Goal: Transaction & Acquisition: Purchase product/service

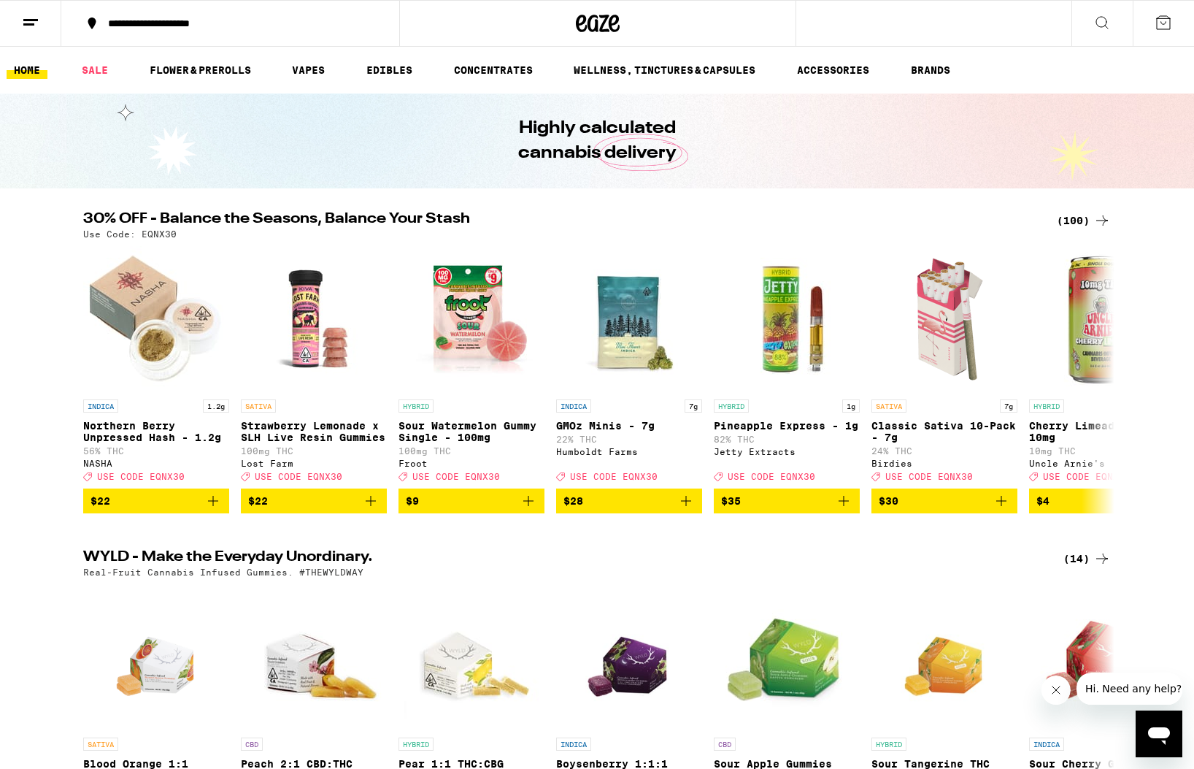
click at [1063, 223] on div "(100)" at bounding box center [1084, 221] width 54 height 18
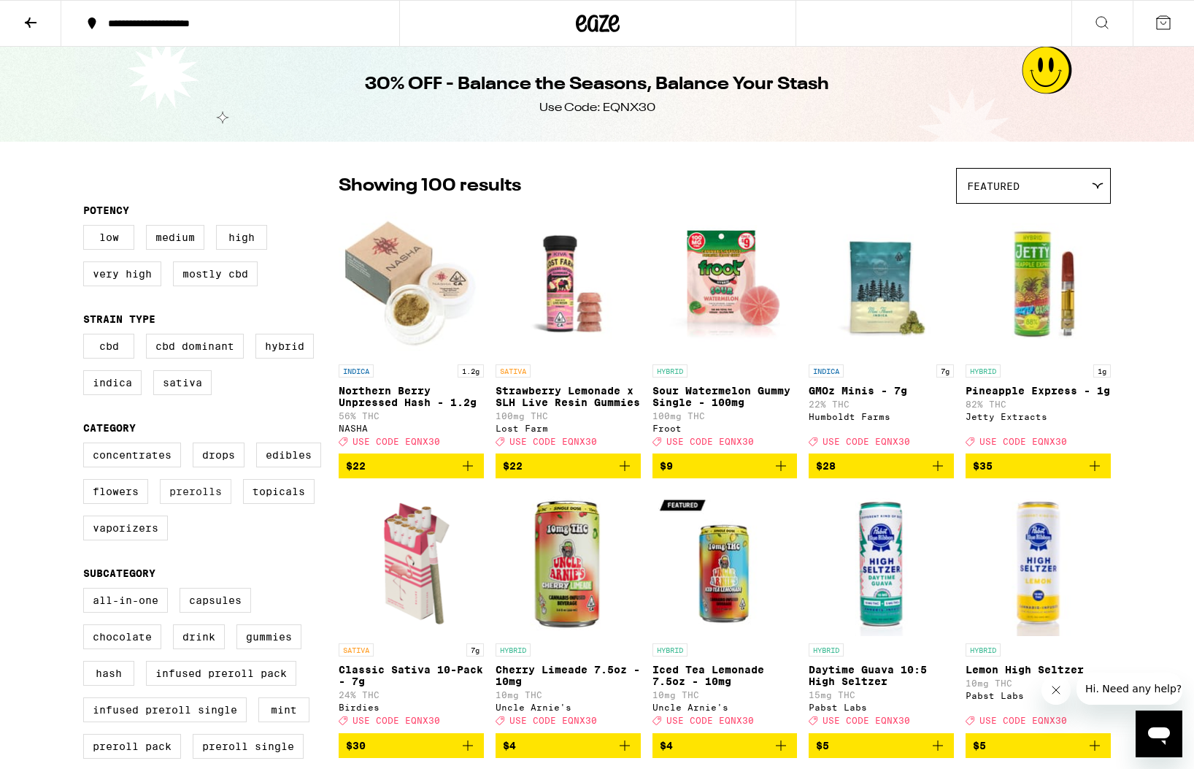
click at [199, 504] on label "Prerolls" at bounding box center [196, 491] width 72 height 25
click at [87, 445] on input "Prerolls" at bounding box center [86, 444] width 1 height 1
checkbox input "true"
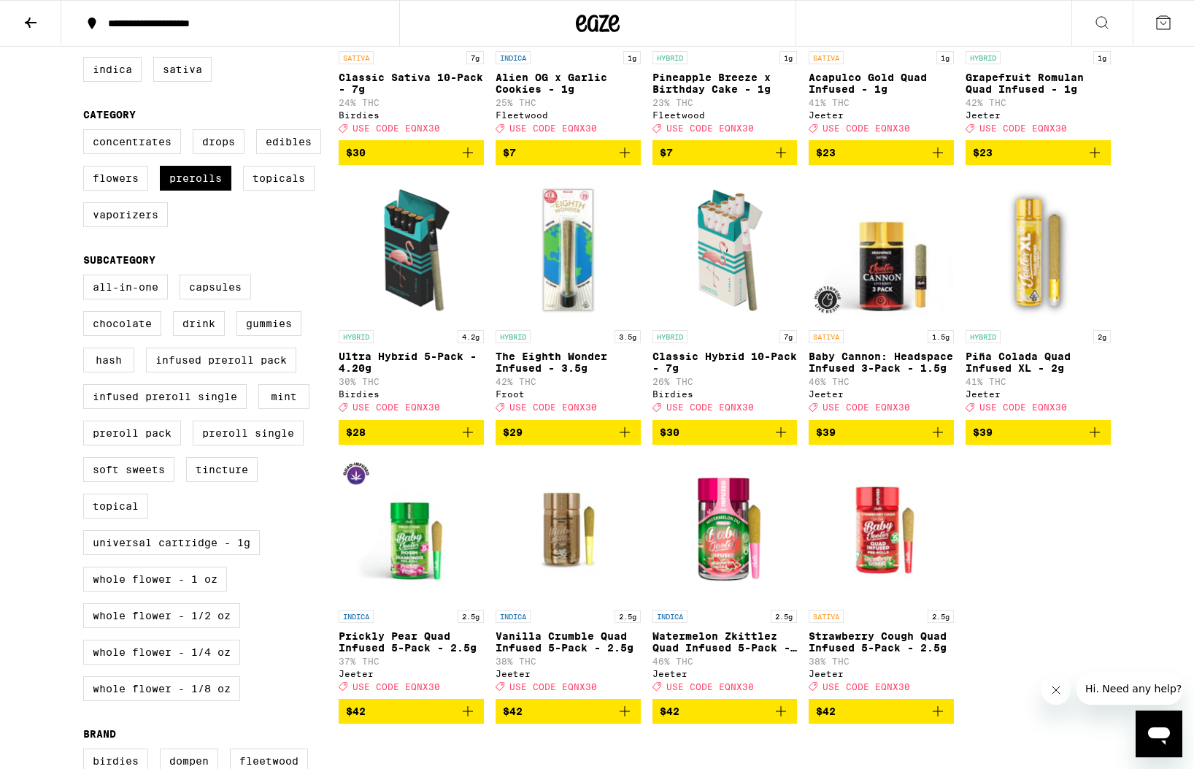
scroll to position [321, 0]
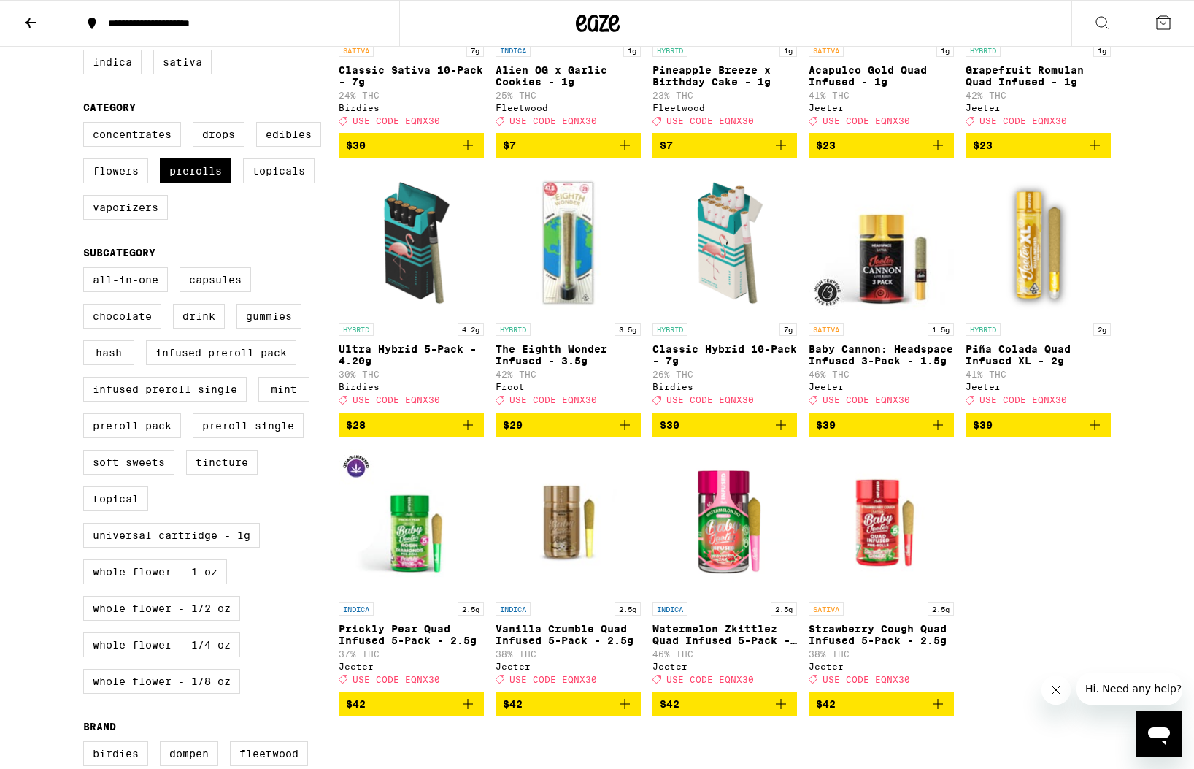
click at [942, 434] on icon "Add to bag" at bounding box center [938, 425] width 18 height 18
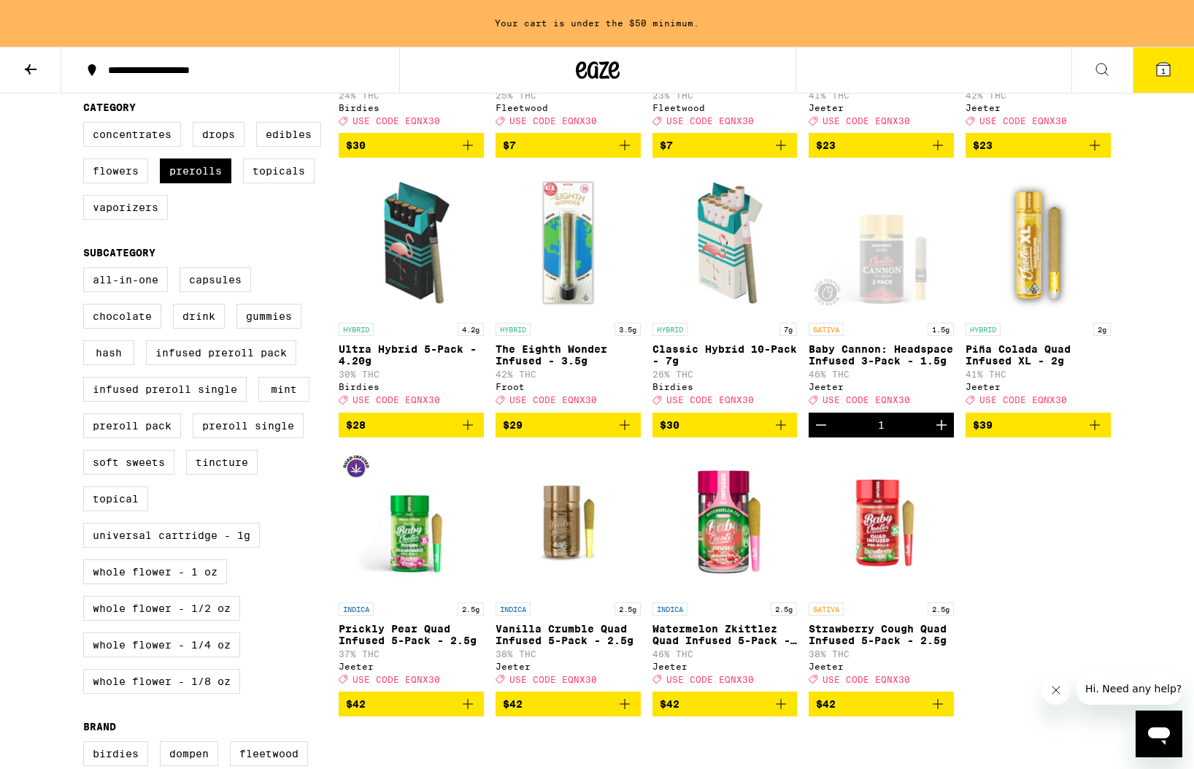
scroll to position [371, 0]
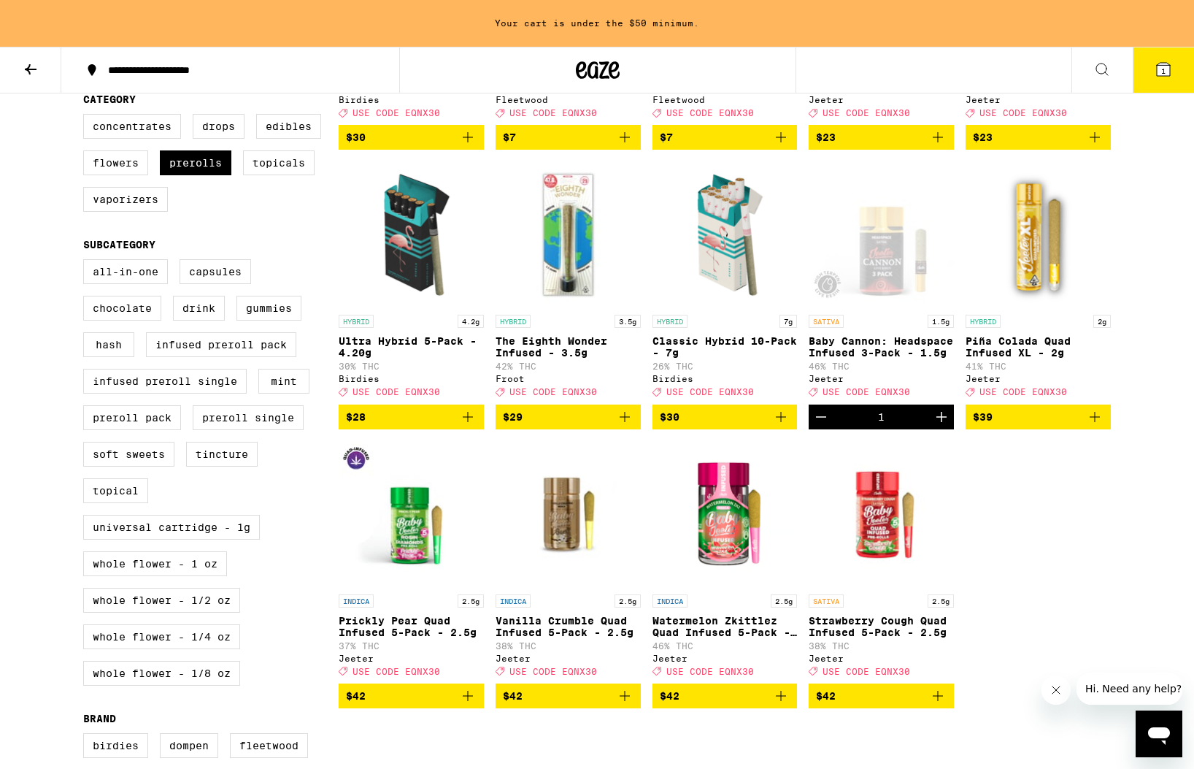
click at [939, 426] on icon "Increment" at bounding box center [942, 417] width 18 height 18
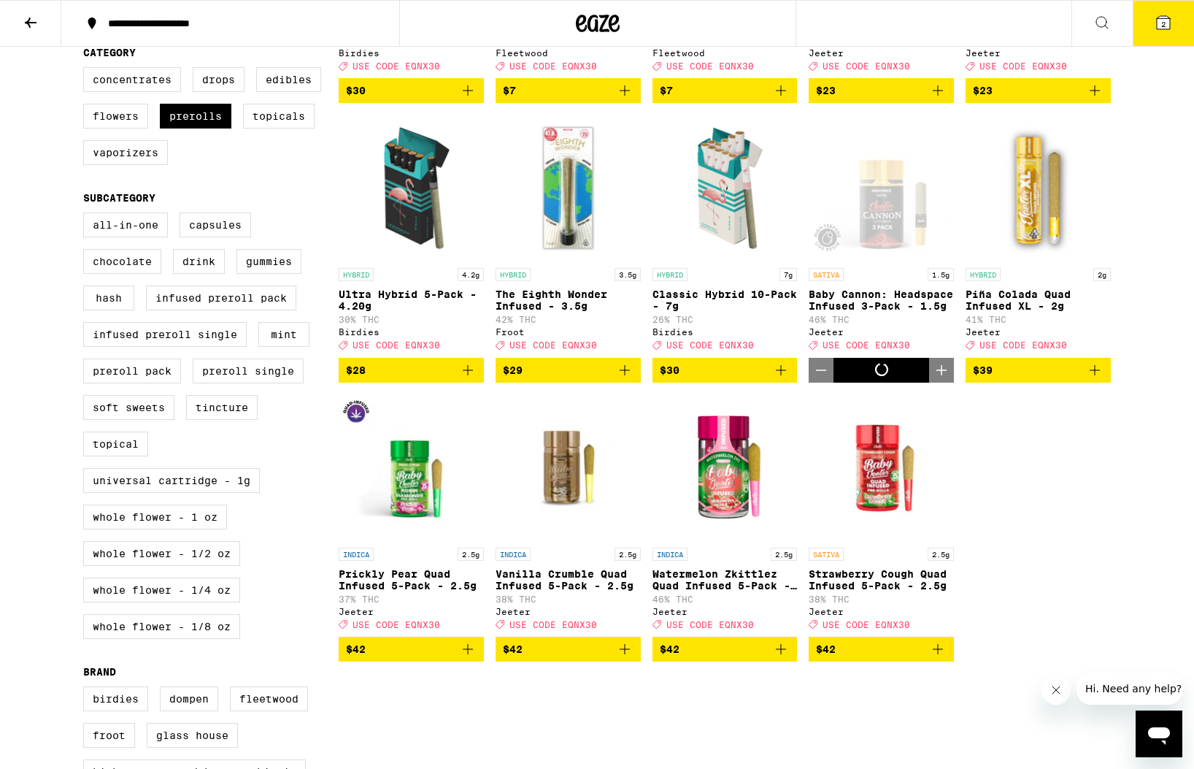
scroll to position [328, 0]
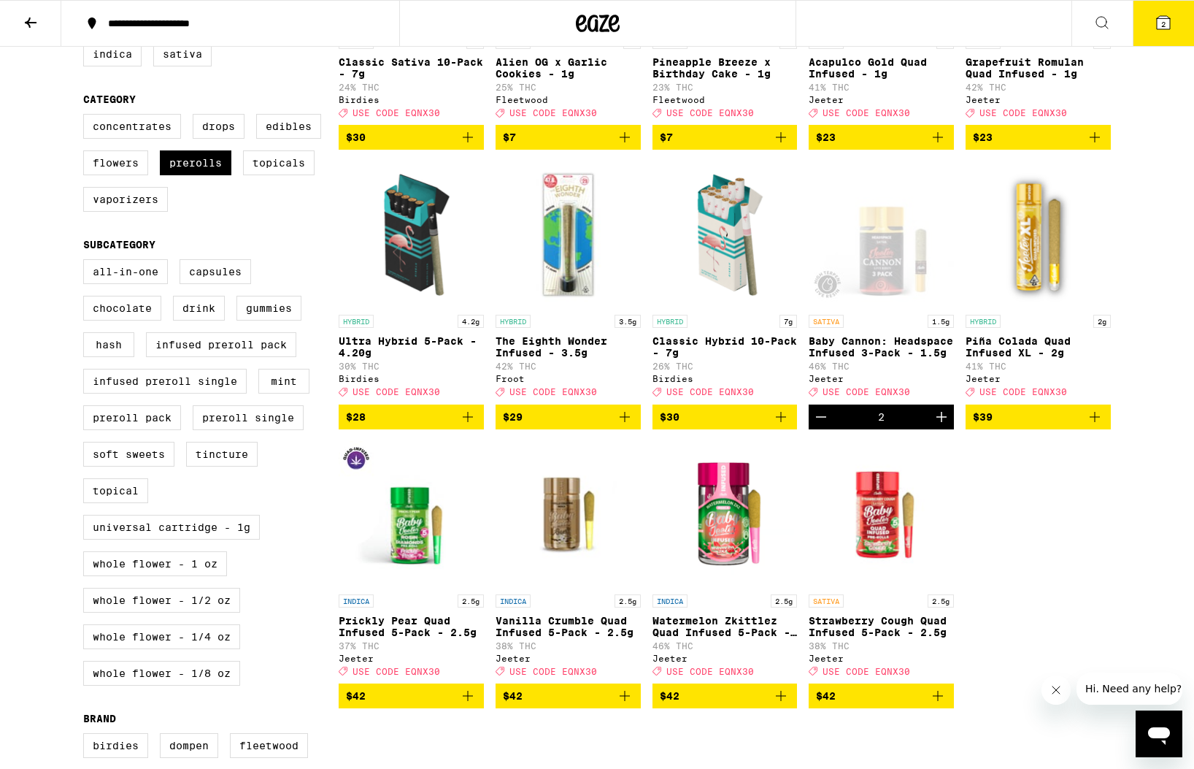
click at [941, 426] on icon "Increment" at bounding box center [942, 417] width 18 height 18
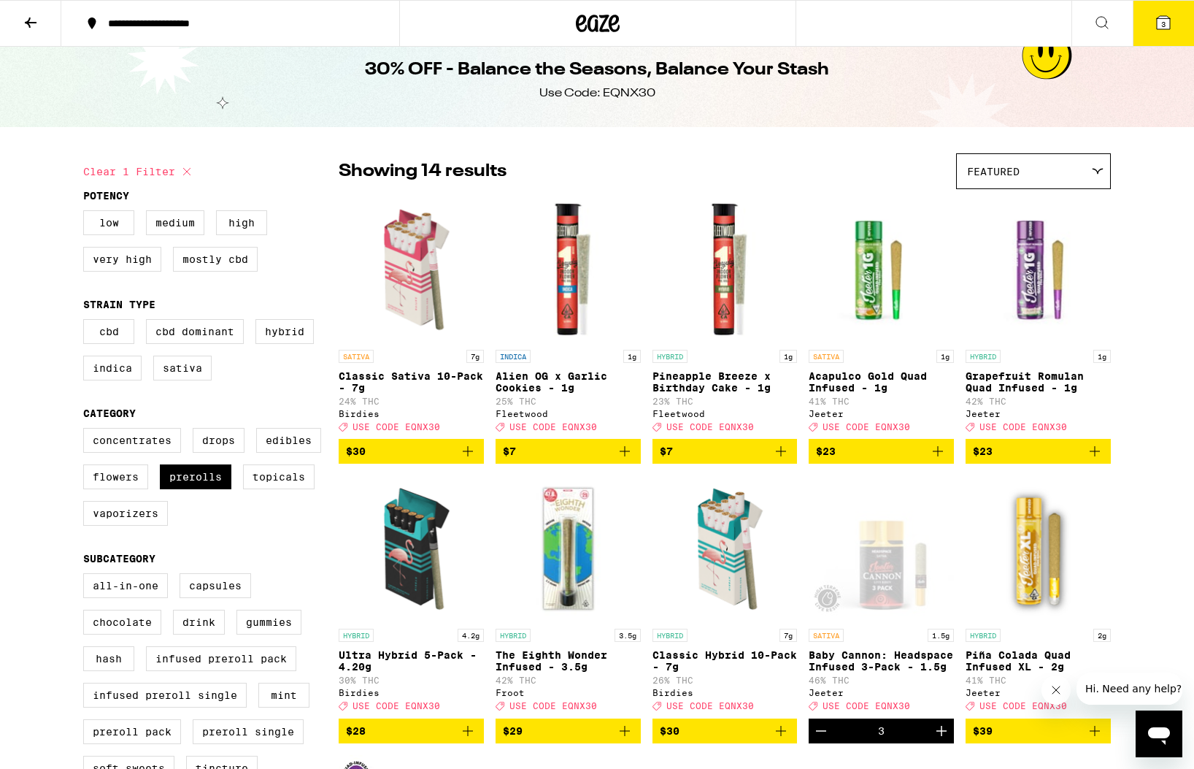
scroll to position [0, 0]
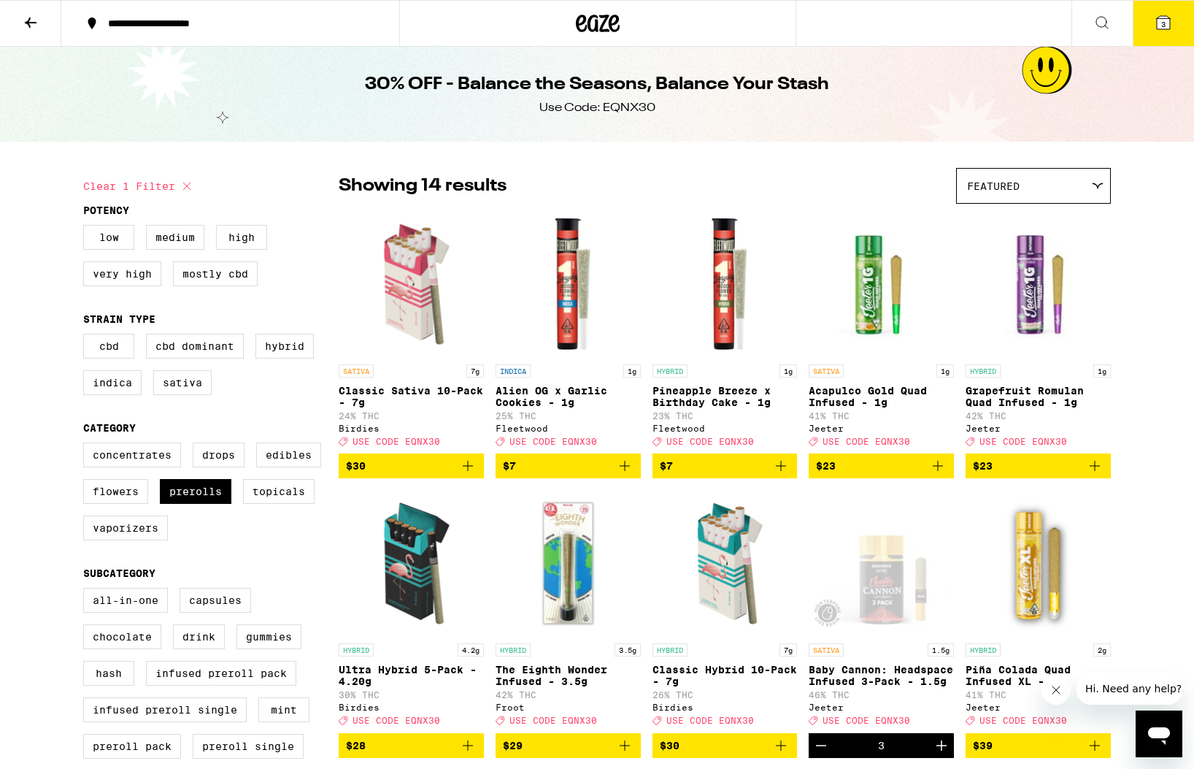
click at [474, 472] on icon "Add to bag" at bounding box center [468, 466] width 18 height 18
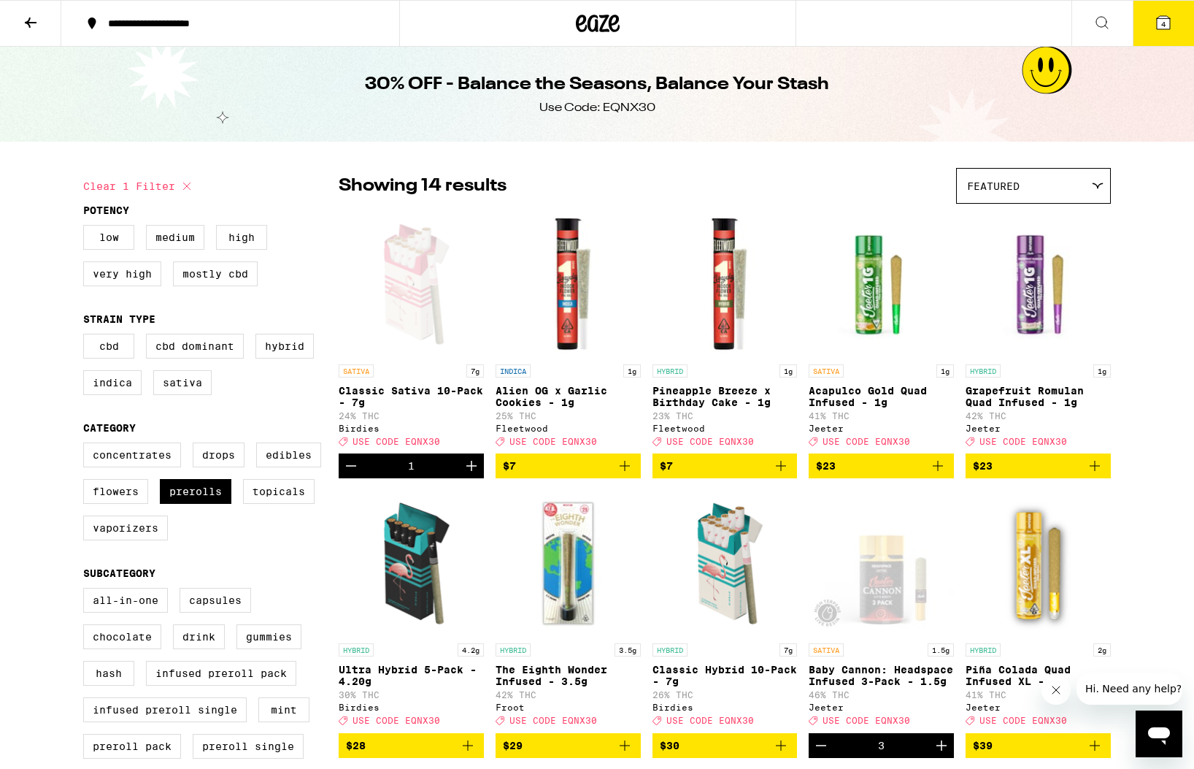
click at [626, 123] on div "30% OFF - Balance the Seasons, Balance Your Stash Use Code: EQNX30" at bounding box center [597, 94] width 561 height 95
click at [629, 108] on div "Use Code: EQNX30" at bounding box center [597, 108] width 116 height 16
copy div "EQNX30"
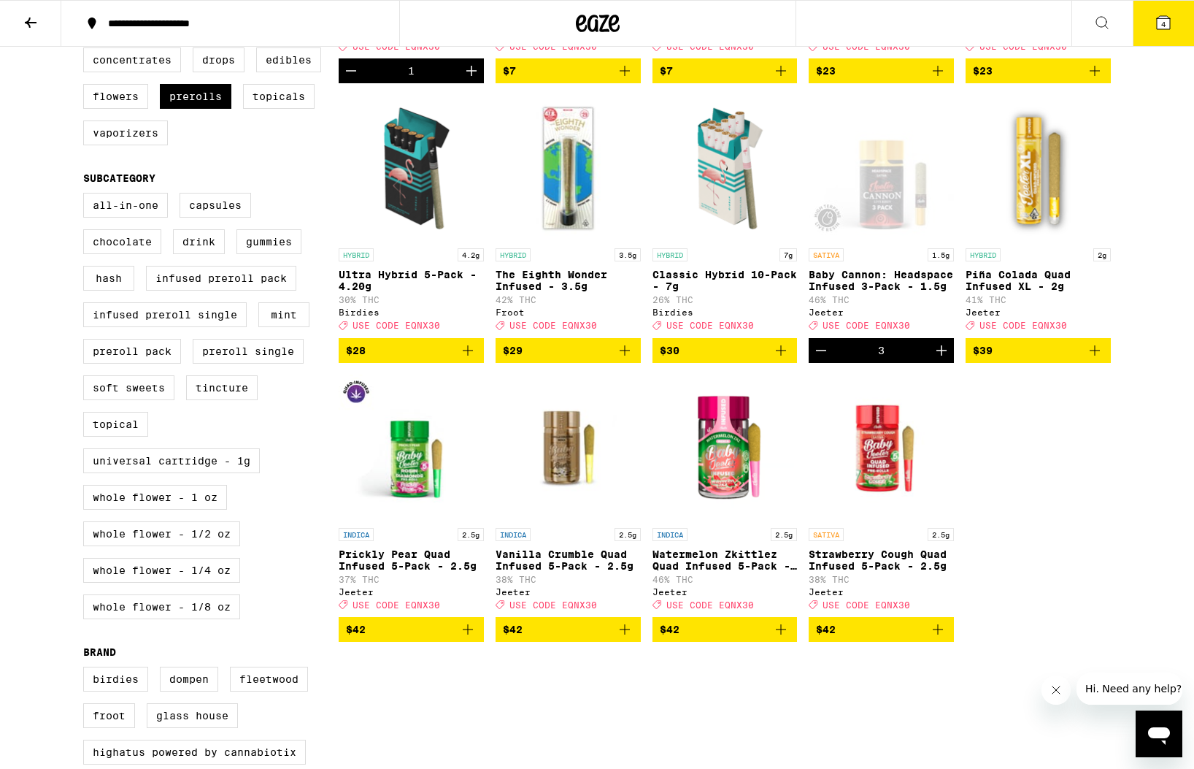
scroll to position [393, 0]
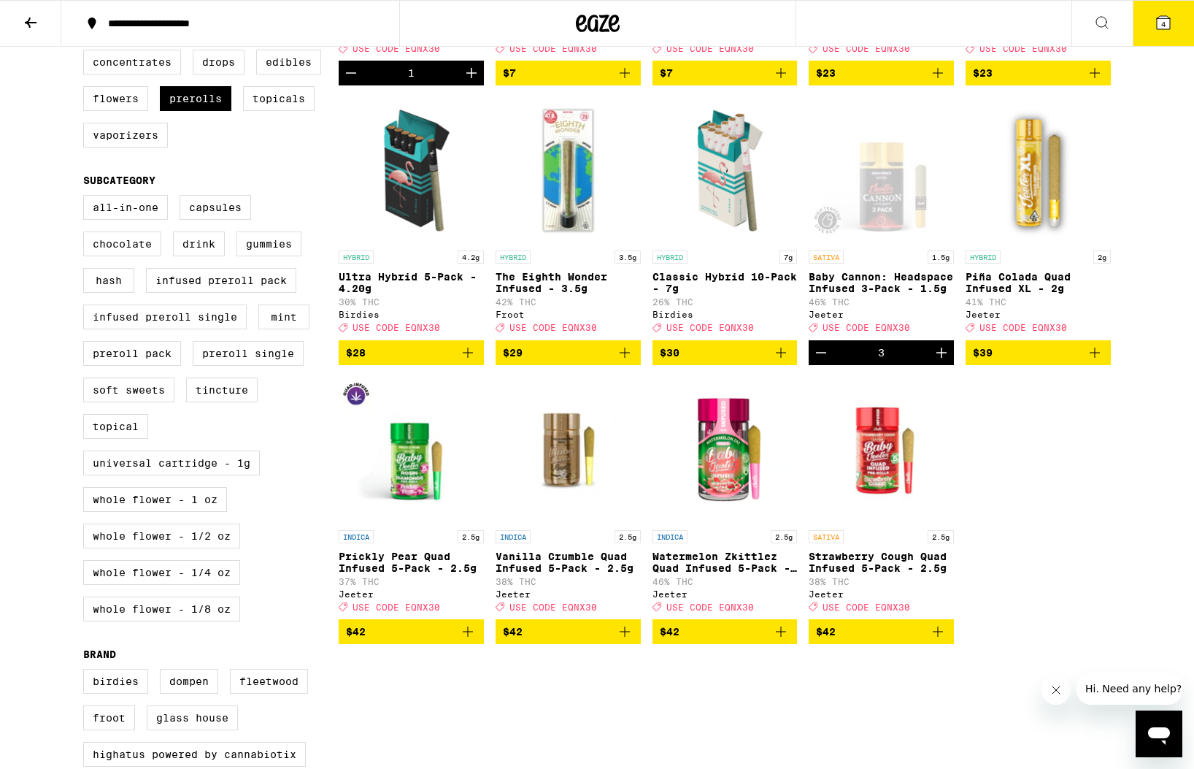
click at [946, 358] on icon "Increment" at bounding box center [941, 352] width 10 height 10
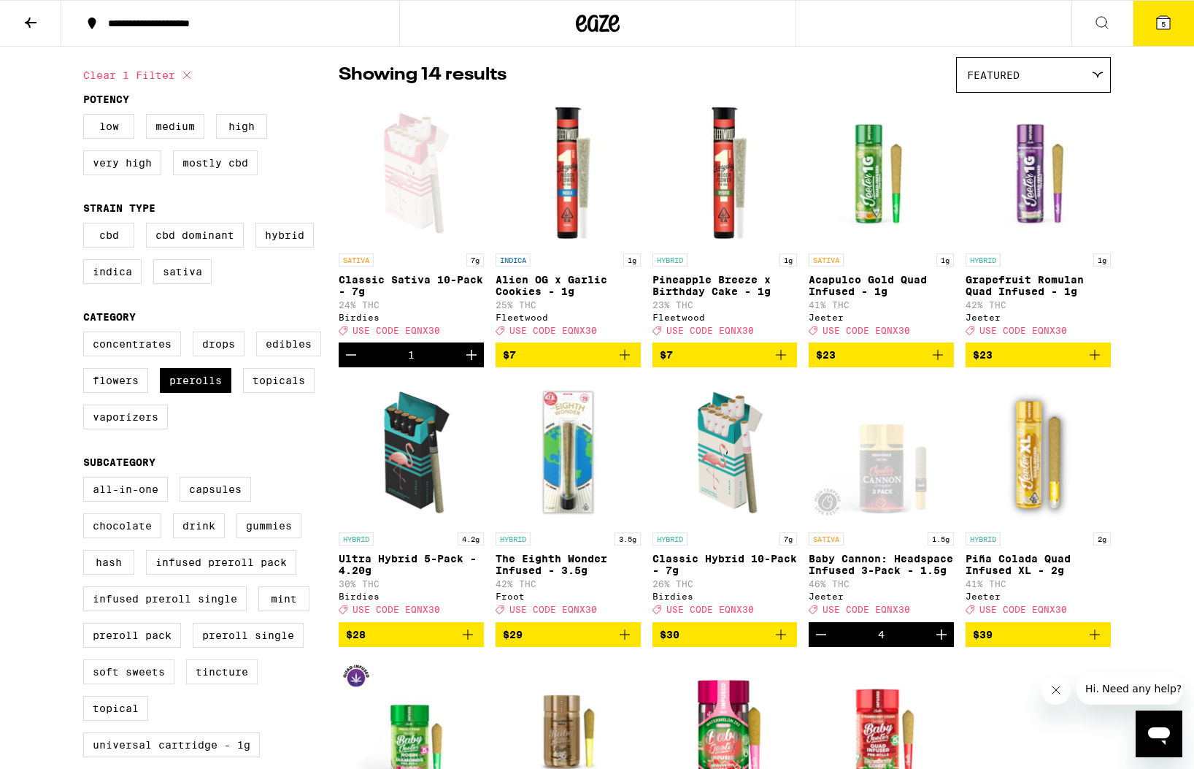
scroll to position [0, 0]
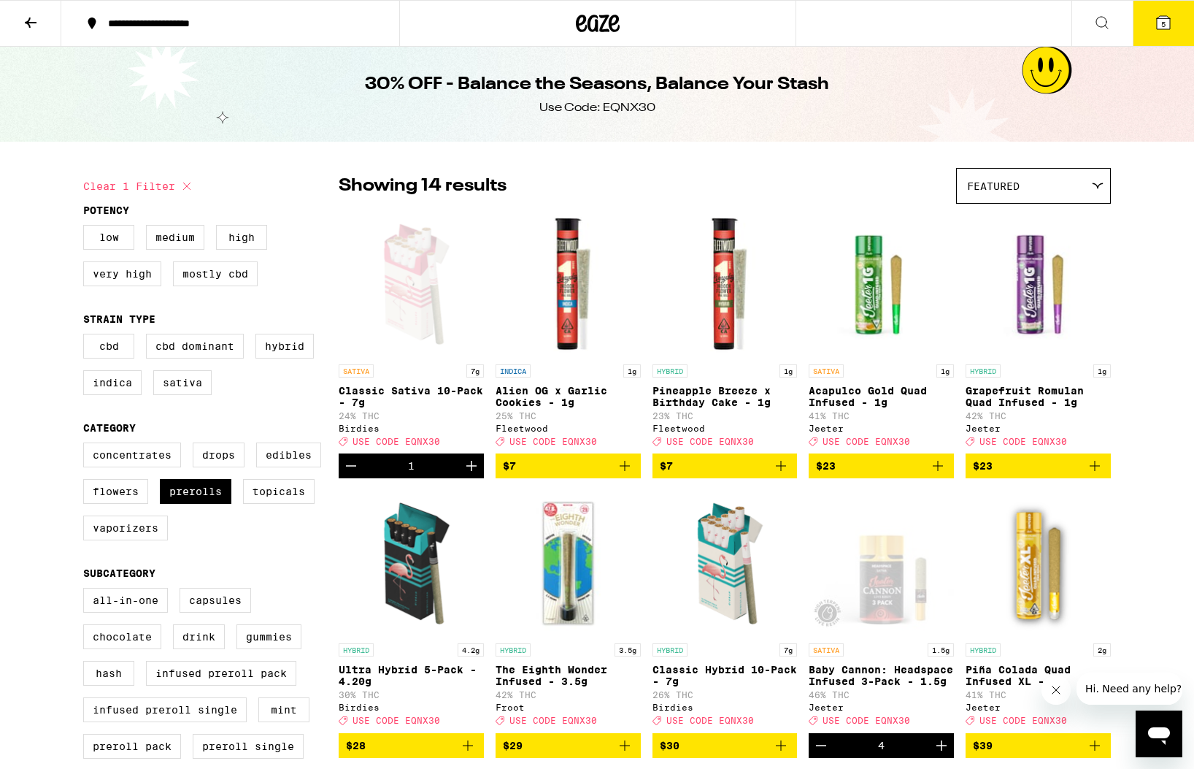
click at [1161, 31] on button "5" at bounding box center [1163, 23] width 61 height 45
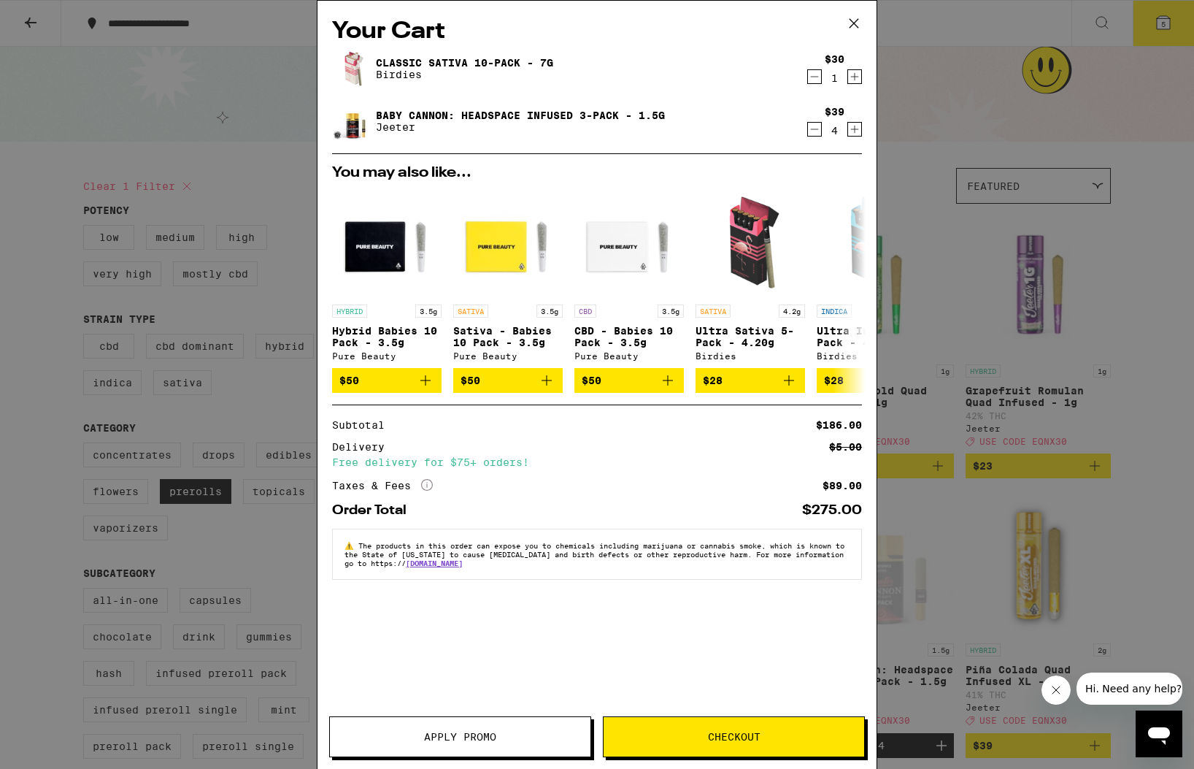
click at [469, 747] on button "Apply Promo" at bounding box center [460, 736] width 262 height 41
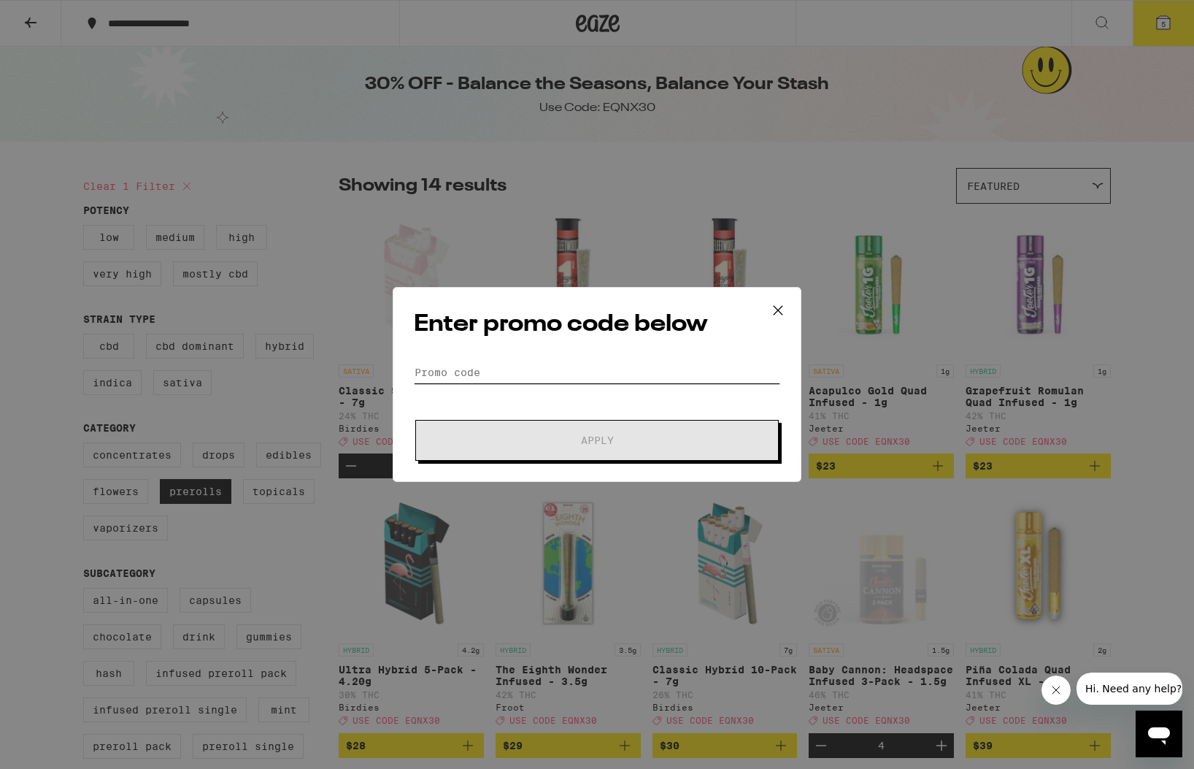
click at [523, 366] on input "Promo Code" at bounding box center [597, 372] width 366 height 22
paste input "EQNX30"
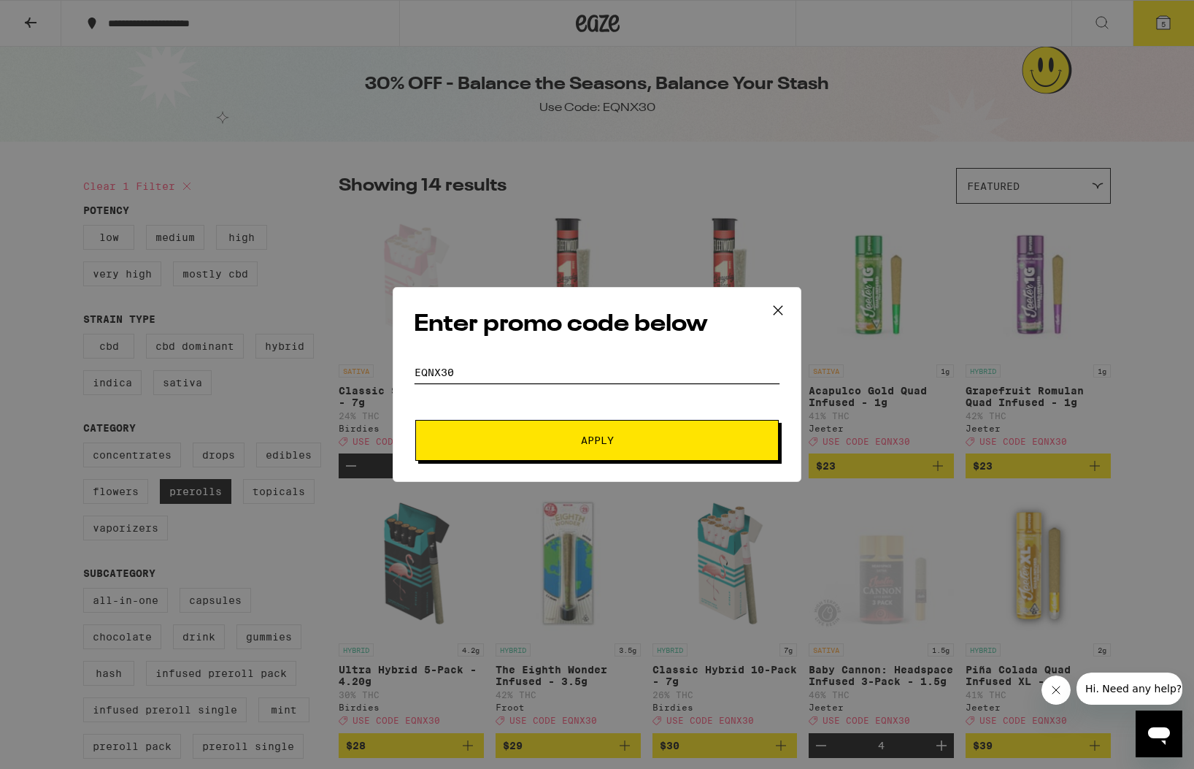
type input "EQNX30"
click at [526, 439] on span "Apply" at bounding box center [597, 440] width 263 height 10
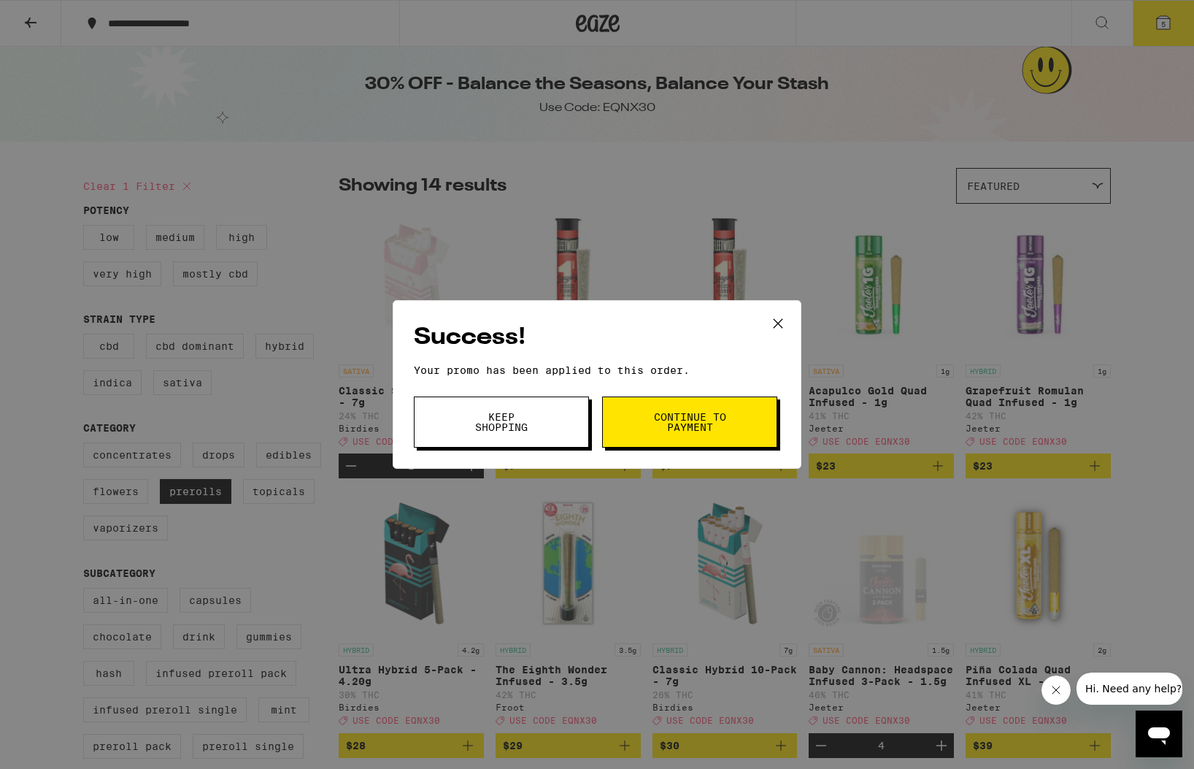
click at [697, 417] on span "Continue to payment" at bounding box center [690, 422] width 74 height 20
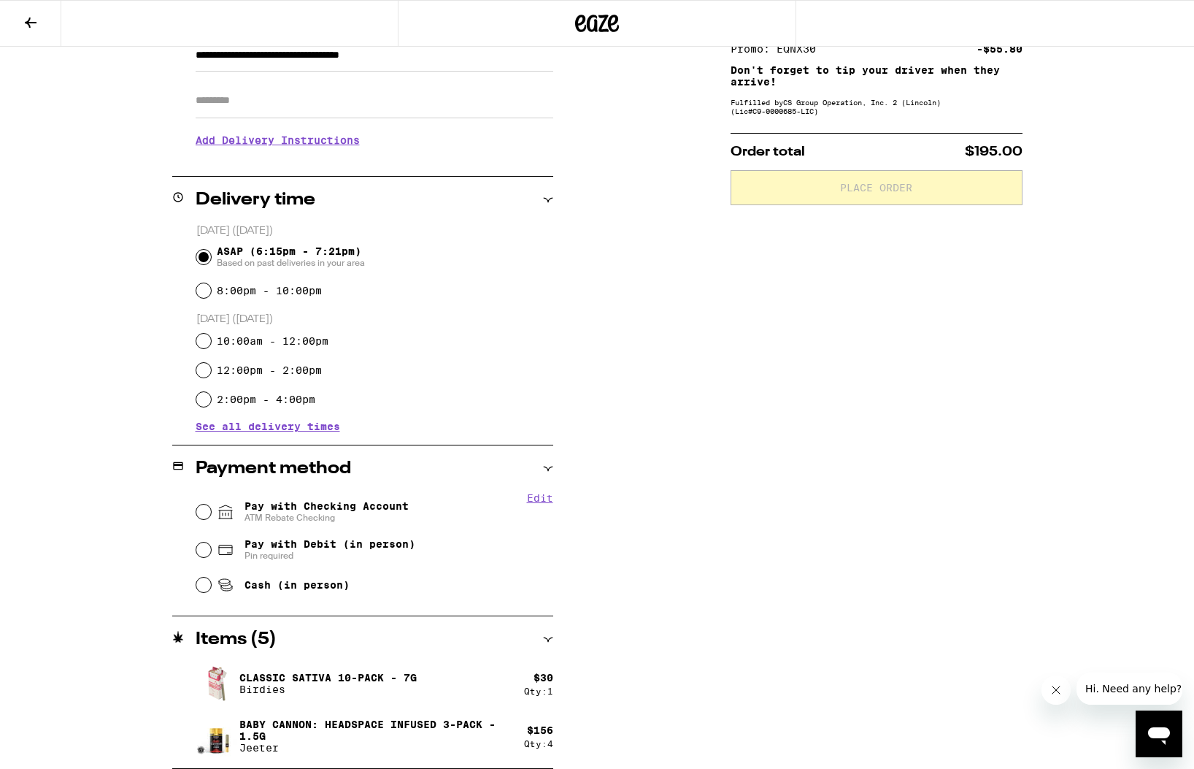
click at [304, 507] on span "Pay with Checking Account ATM Rebate Checking" at bounding box center [327, 511] width 164 height 23
click at [211, 507] on input "Pay with Checking Account ATM Rebate Checking" at bounding box center [203, 511] width 15 height 15
radio input "true"
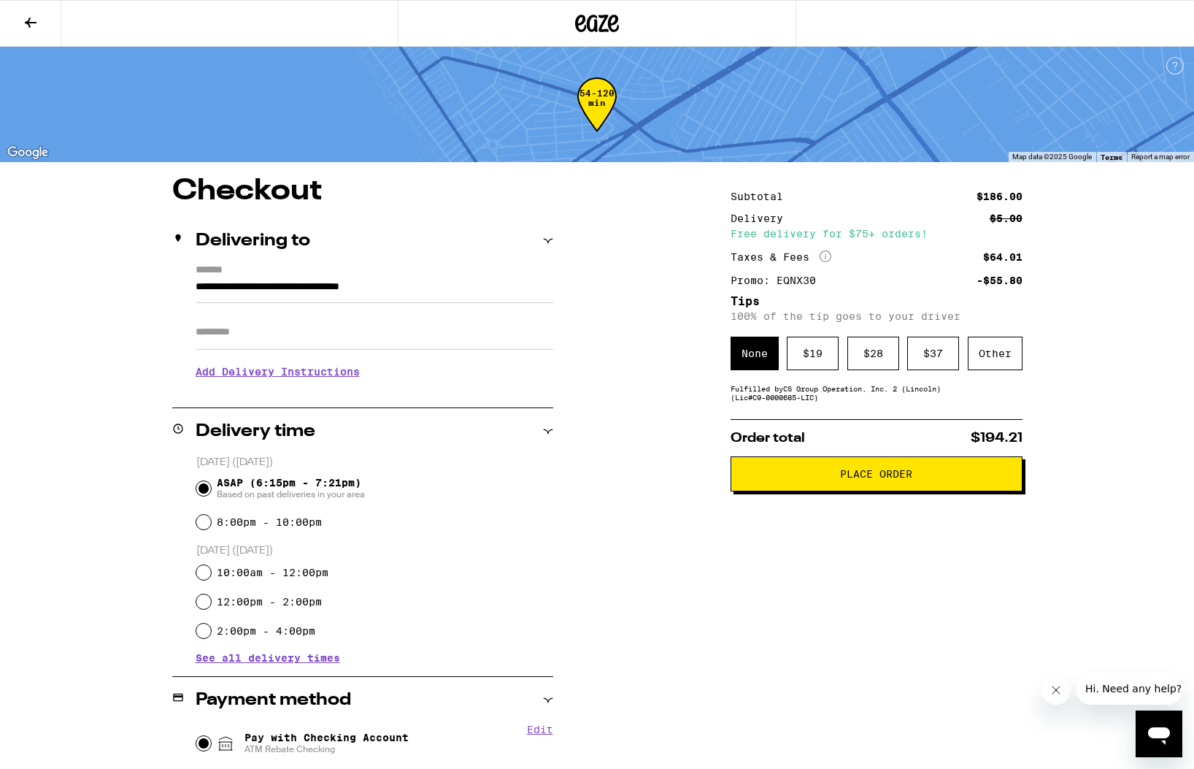
click at [827, 417] on div "Subtotal $186.00 Delivery $5.00 Free delivery for $75+ orders! Taxes & Fees Mor…" at bounding box center [877, 612] width 292 height 871
click at [978, 355] on div "Other" at bounding box center [995, 353] width 55 height 34
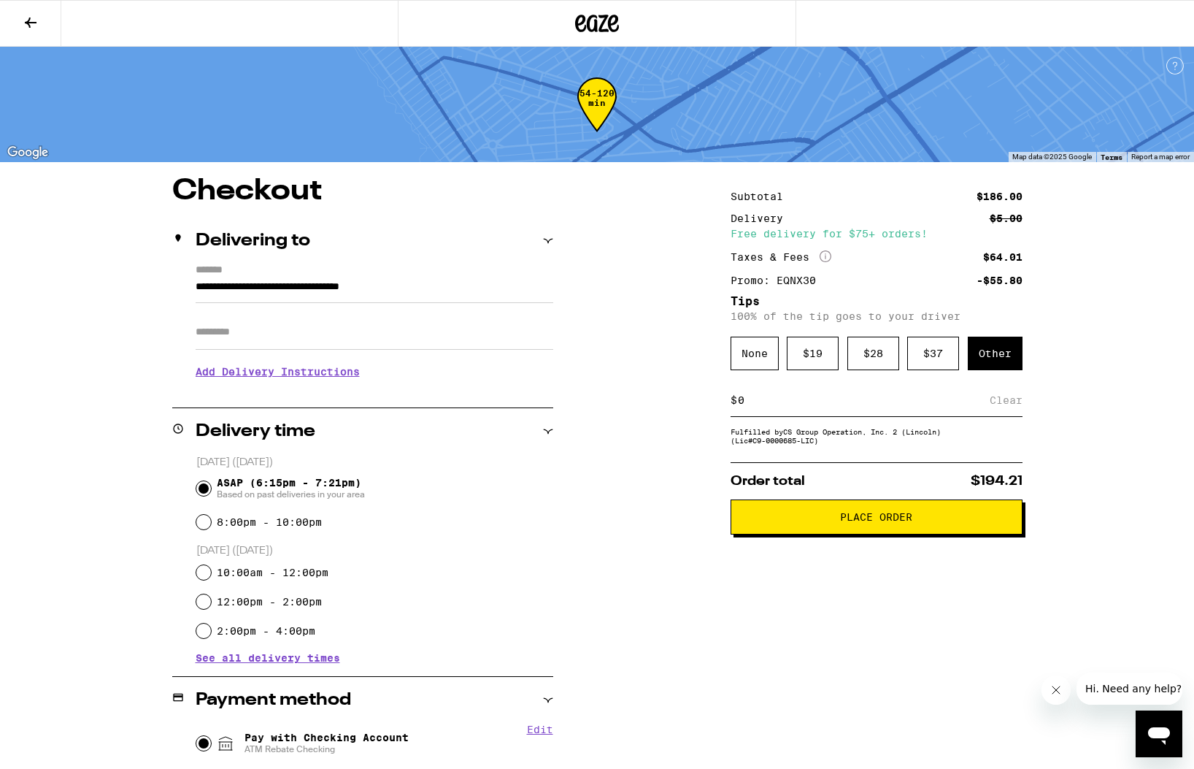
click at [822, 401] on input at bounding box center [863, 399] width 253 height 13
click at [993, 406] on input "8" at bounding box center [866, 399] width 259 height 13
type input "8"
click at [1001, 406] on div "Save" at bounding box center [1009, 400] width 26 height 32
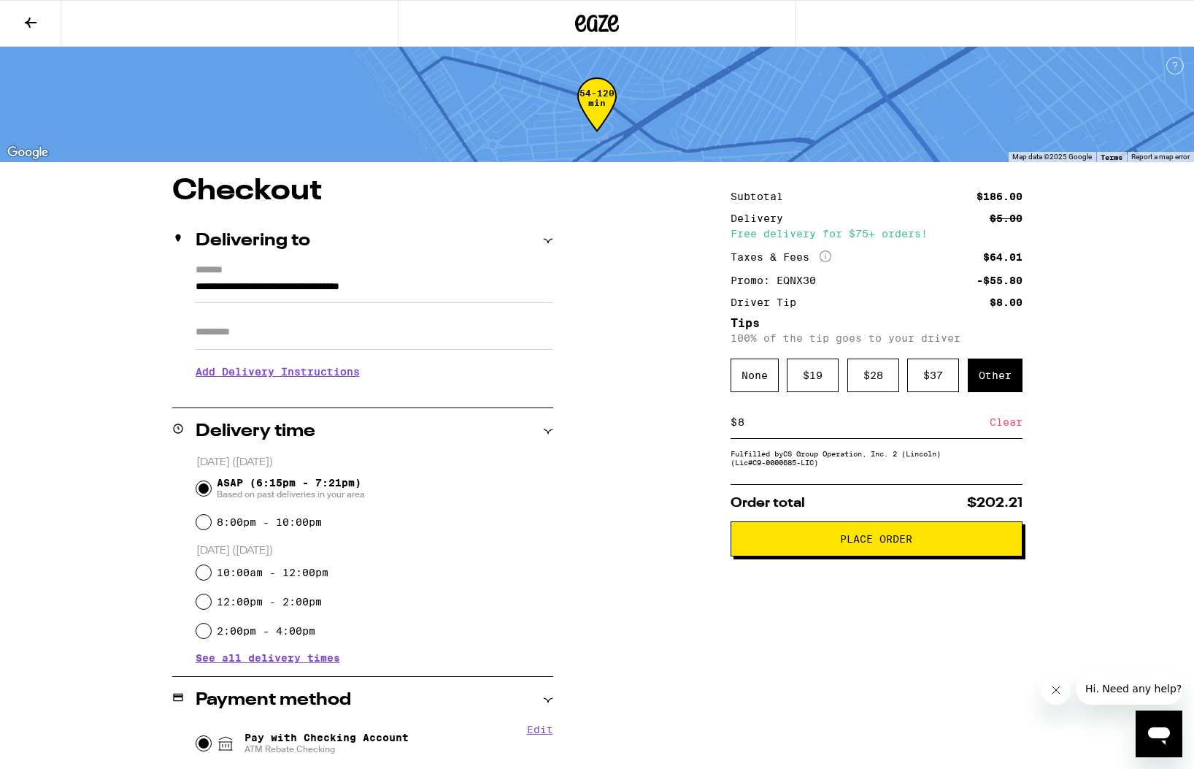
click at [883, 544] on span "Place Order" at bounding box center [876, 539] width 72 height 10
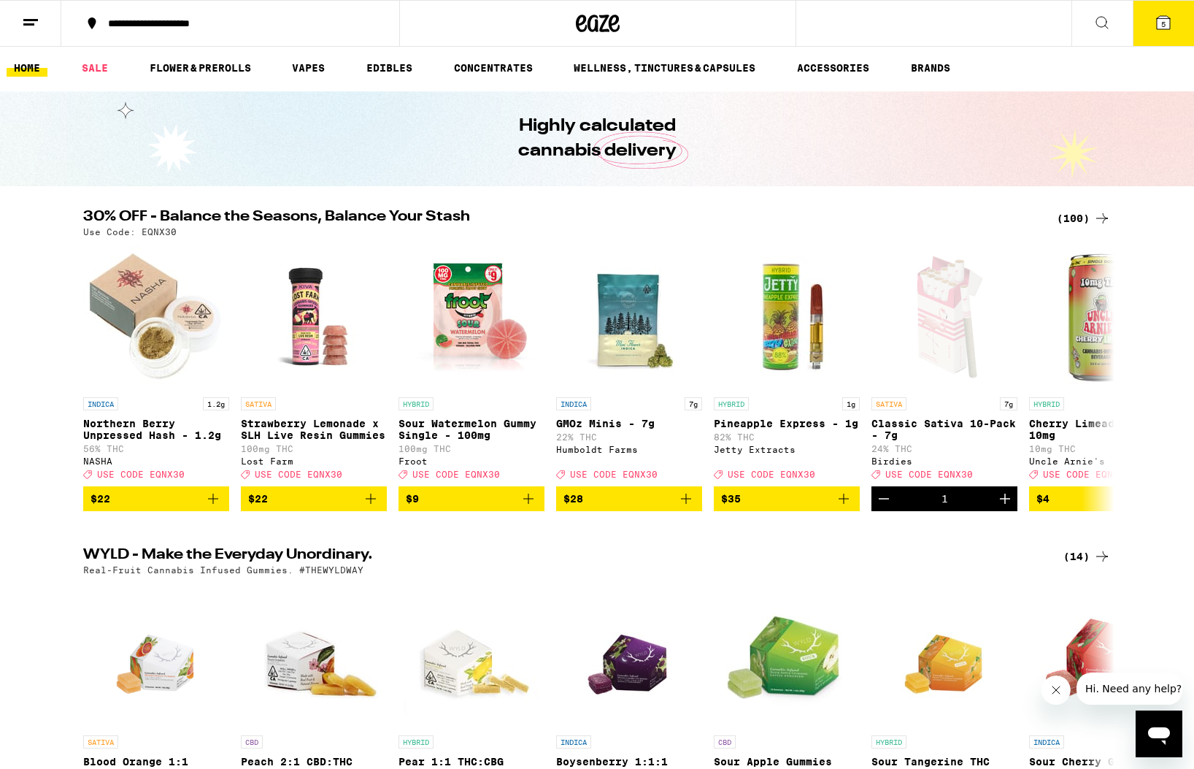
click at [1167, 38] on button "5" at bounding box center [1163, 23] width 61 height 45
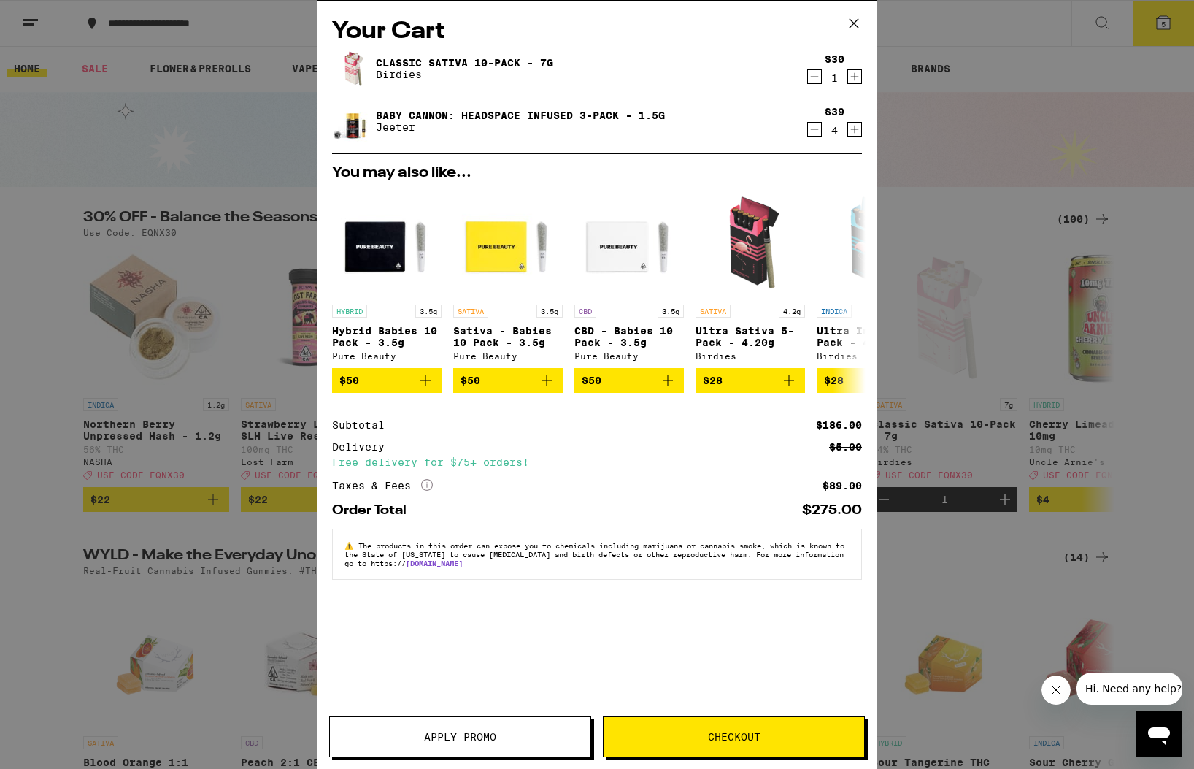
click at [742, 731] on span "Checkout" at bounding box center [734, 736] width 53 height 10
click at [503, 729] on button "Apply Promo" at bounding box center [460, 736] width 262 height 41
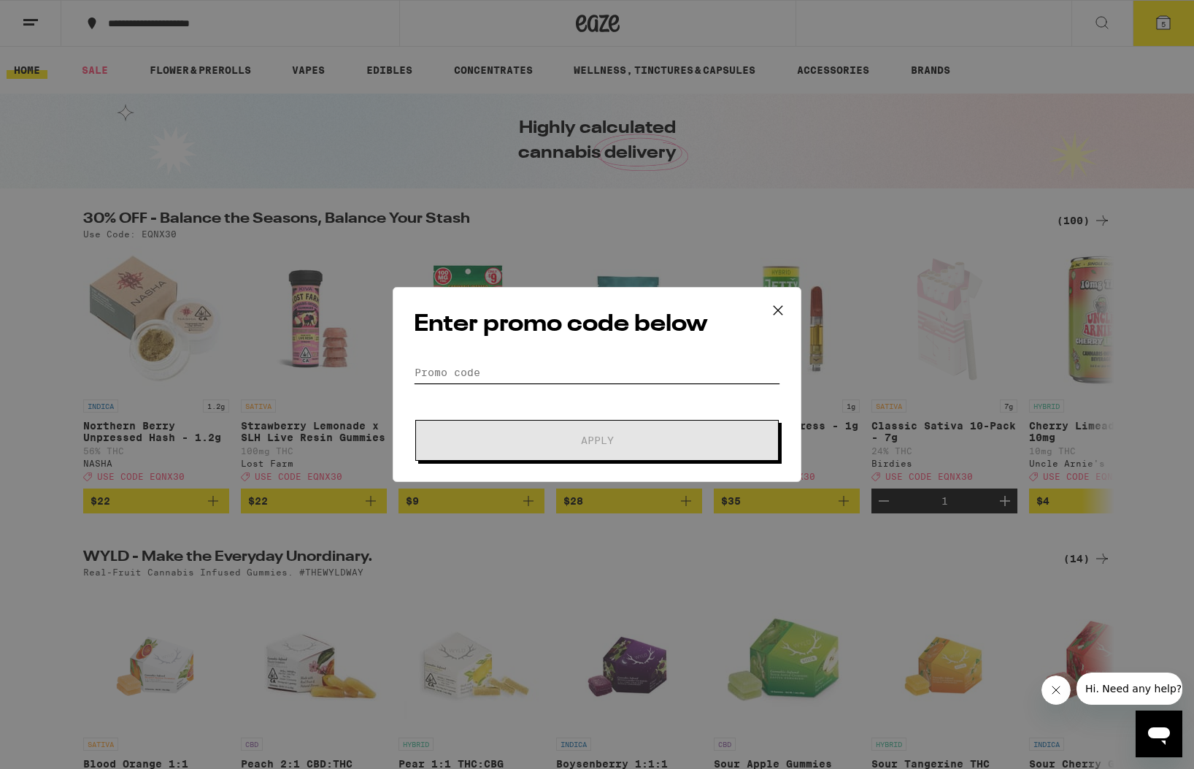
click at [544, 372] on input "Promo Code" at bounding box center [597, 372] width 366 height 22
paste input "│ │ │ │ 158 - } else { │ │ │ │ 159 - // Lock was activated, reset visual state …"
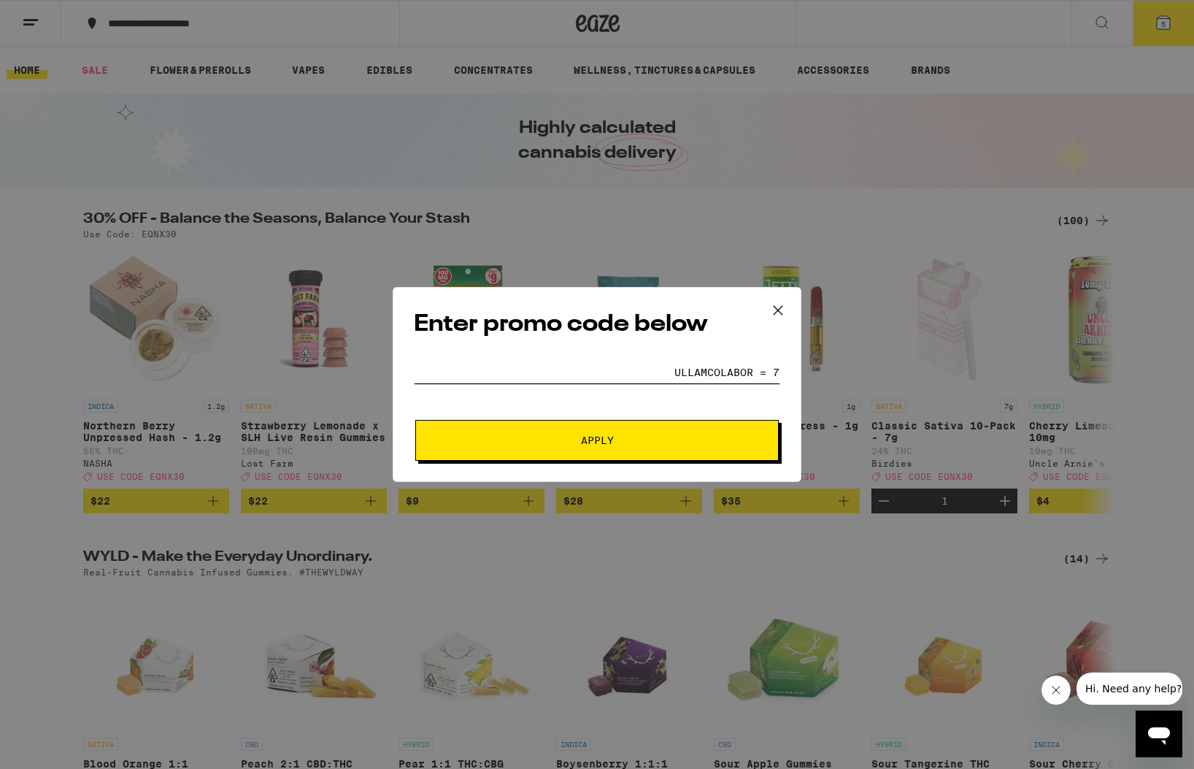
click at [655, 373] on input "Promo Code" at bounding box center [597, 372] width 366 height 22
type input "EQNX30"
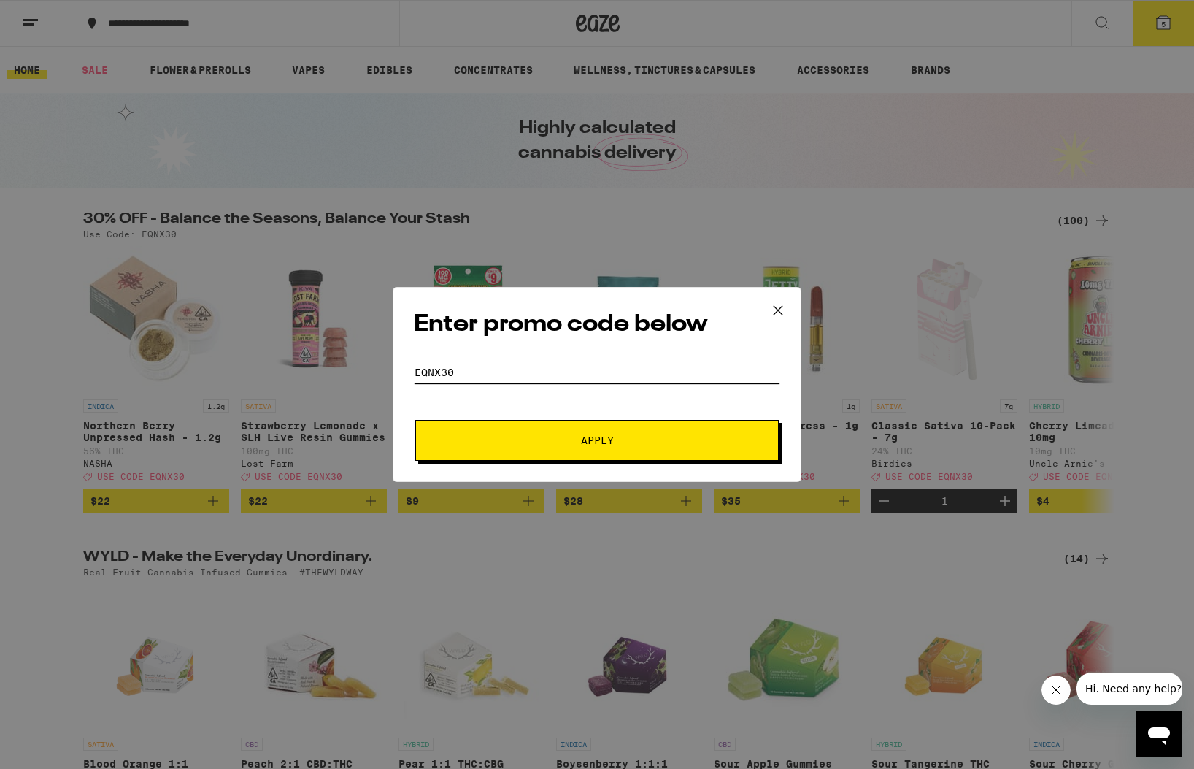
click at [415, 420] on button "Apply" at bounding box center [596, 440] width 363 height 41
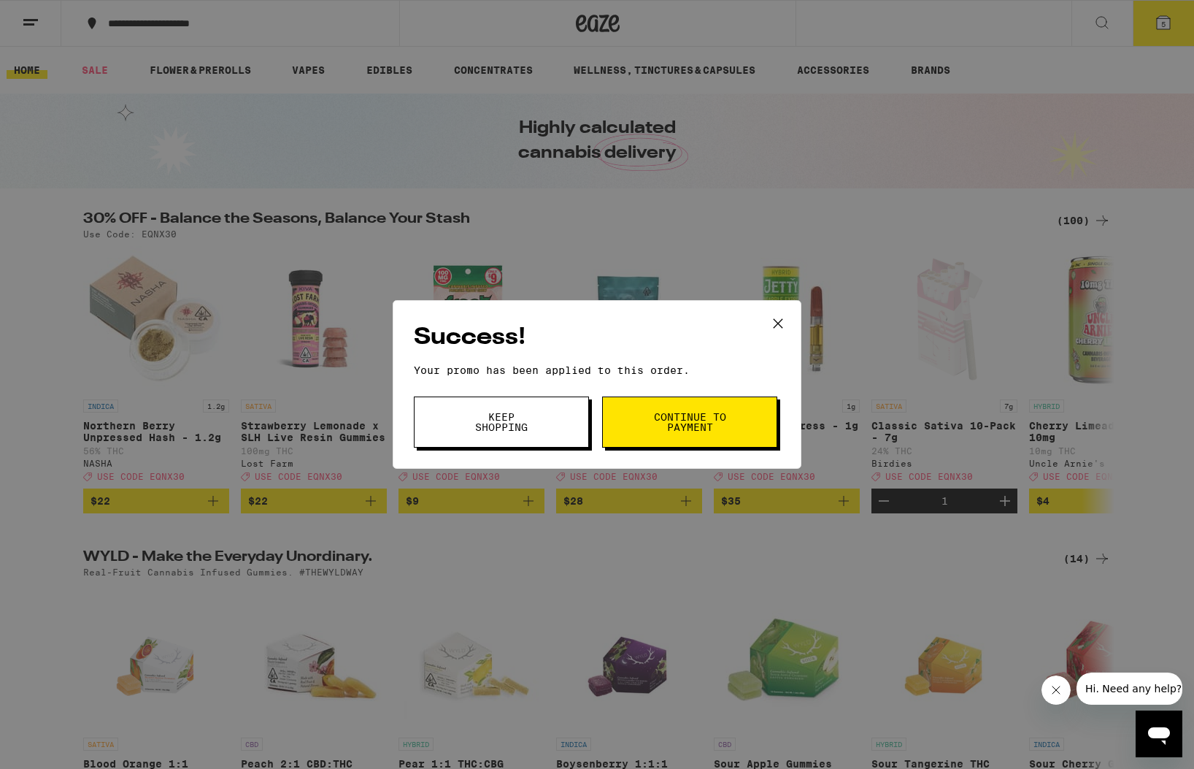
click at [672, 423] on span "Continue to payment" at bounding box center [690, 422] width 74 height 20
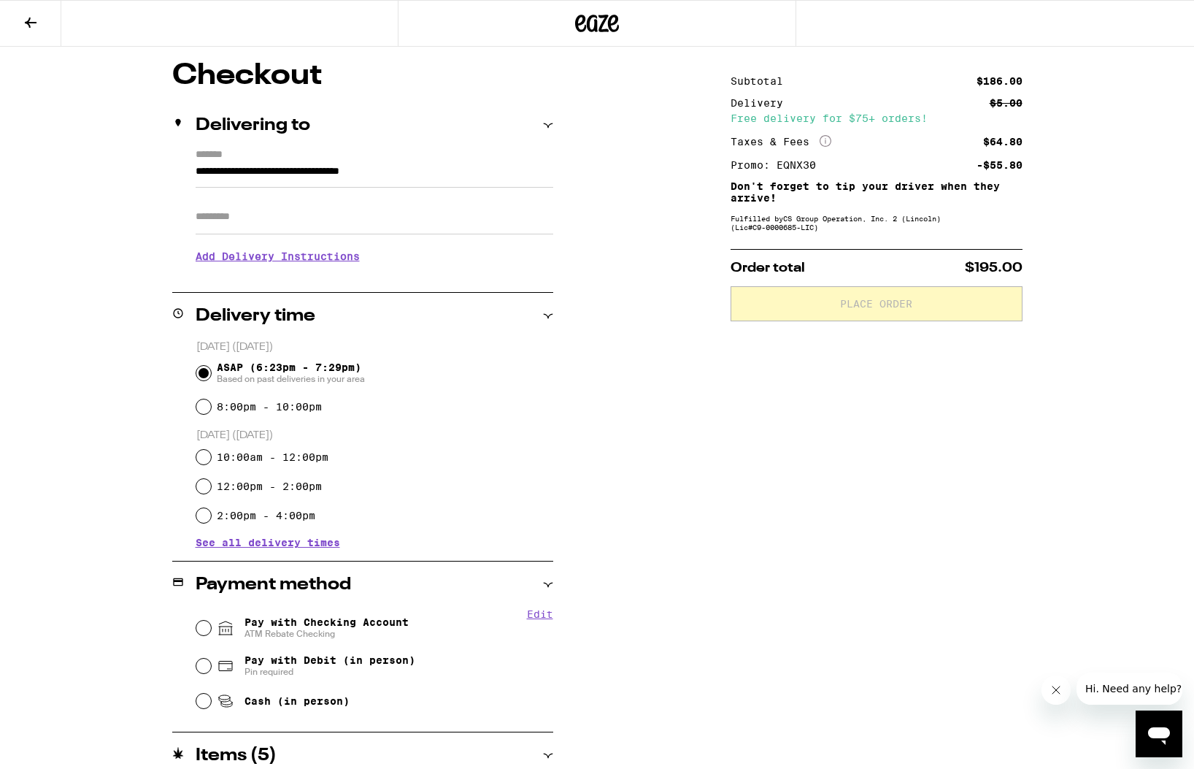
scroll to position [120, 0]
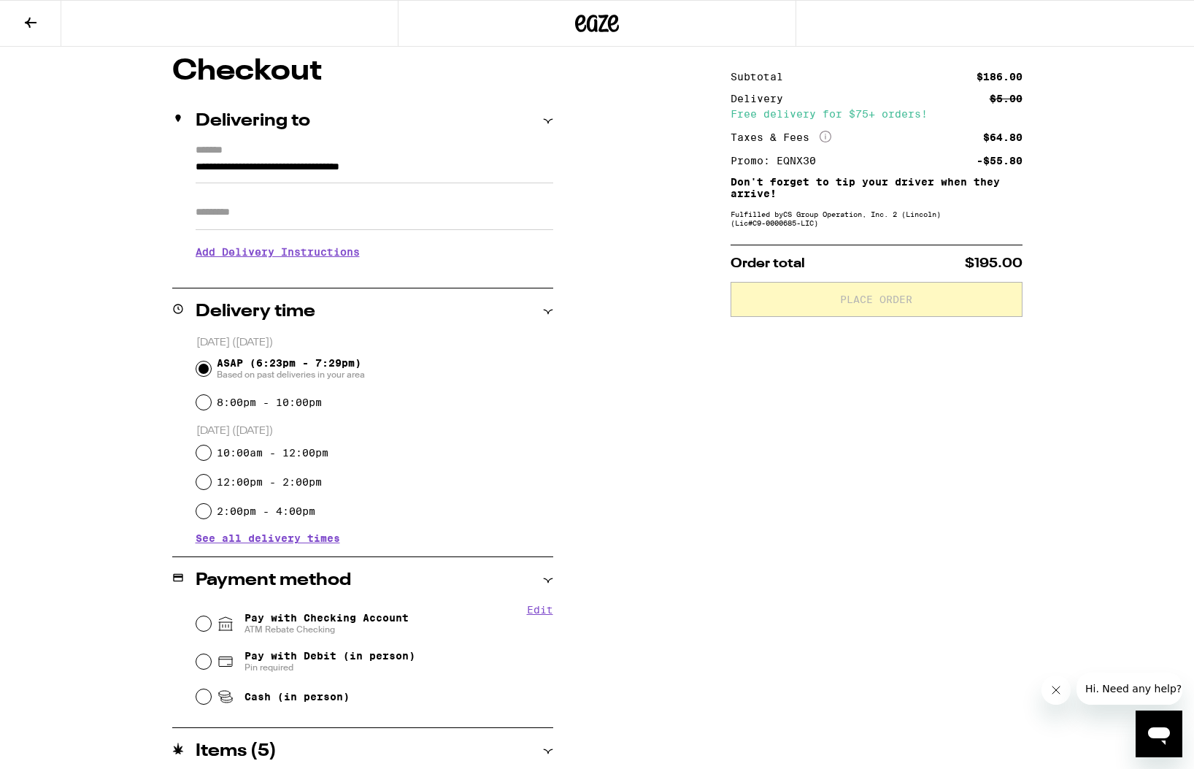
click at [314, 625] on span "ATM Rebate Checking" at bounding box center [327, 629] width 164 height 12
click at [211, 625] on input "Pay with Checking Account ATM Rebate Checking" at bounding box center [203, 623] width 15 height 15
radio input "true"
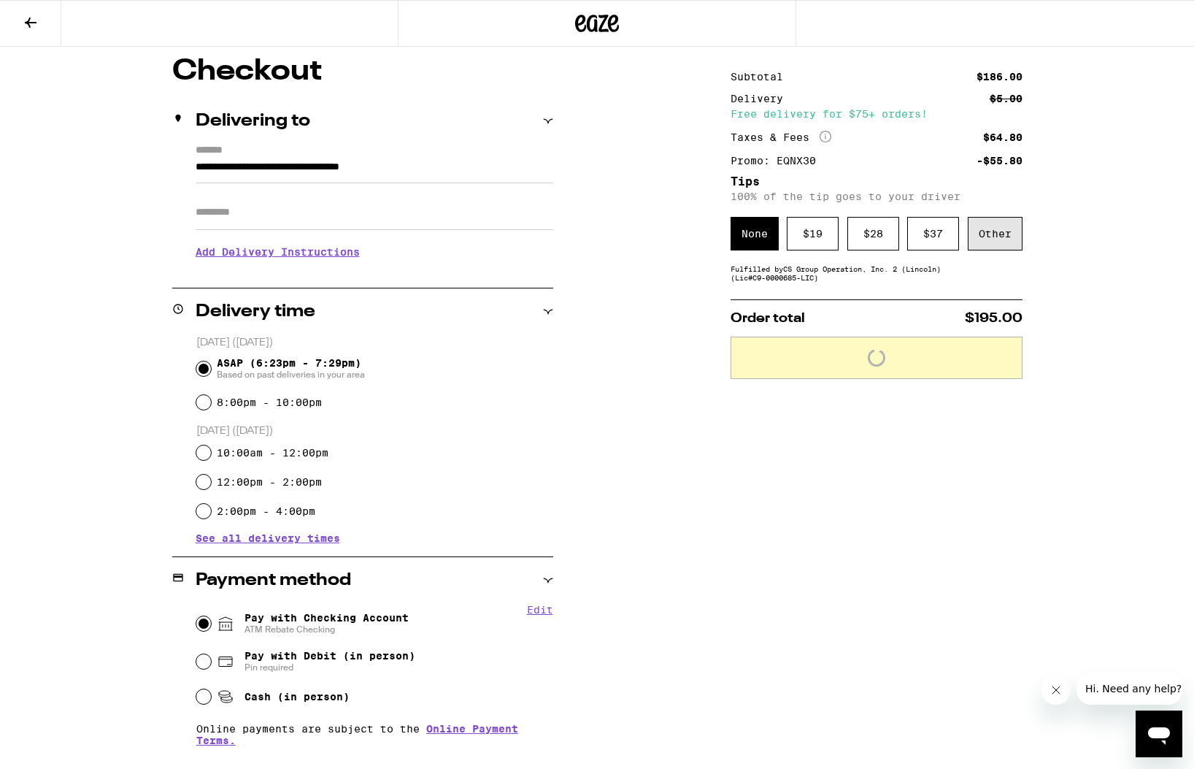
click at [980, 241] on div "Other" at bounding box center [995, 234] width 55 height 34
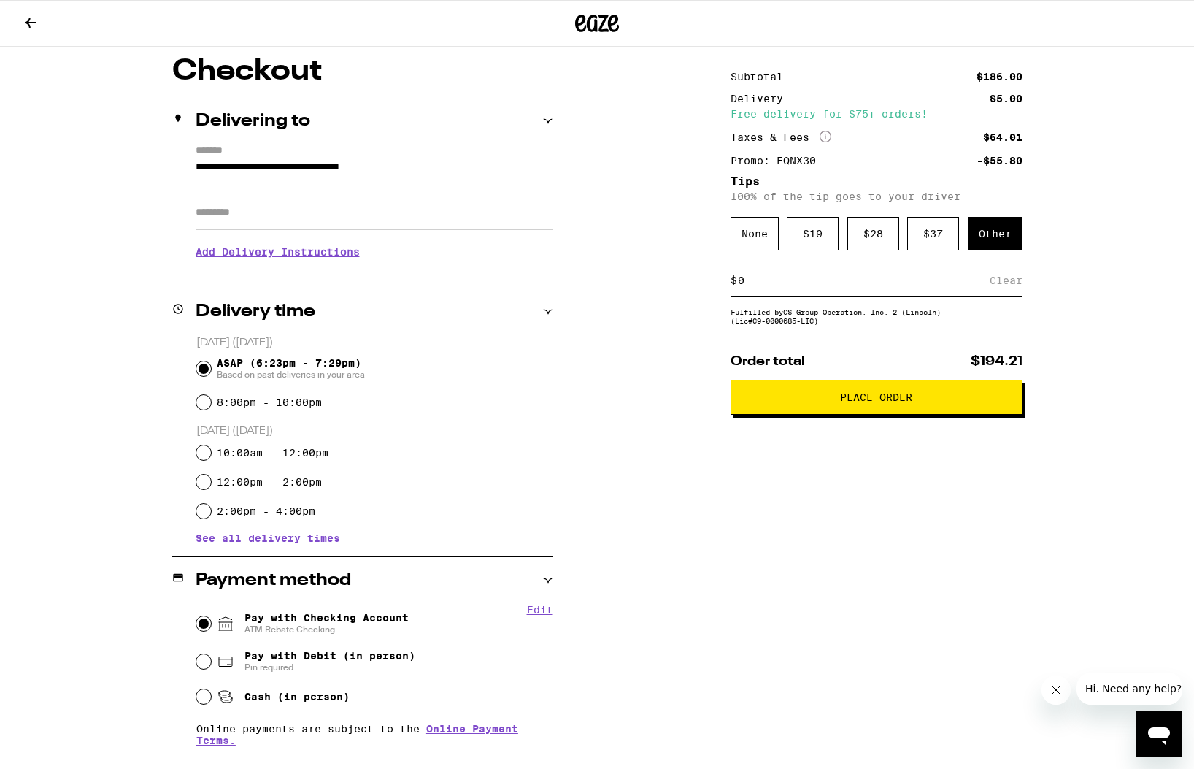
click at [837, 285] on input at bounding box center [863, 280] width 253 height 13
click at [837, 285] on input "9" at bounding box center [866, 280] width 259 height 13
type input "8"
click at [678, 375] on div "**********" at bounding box center [597, 492] width 1051 height 871
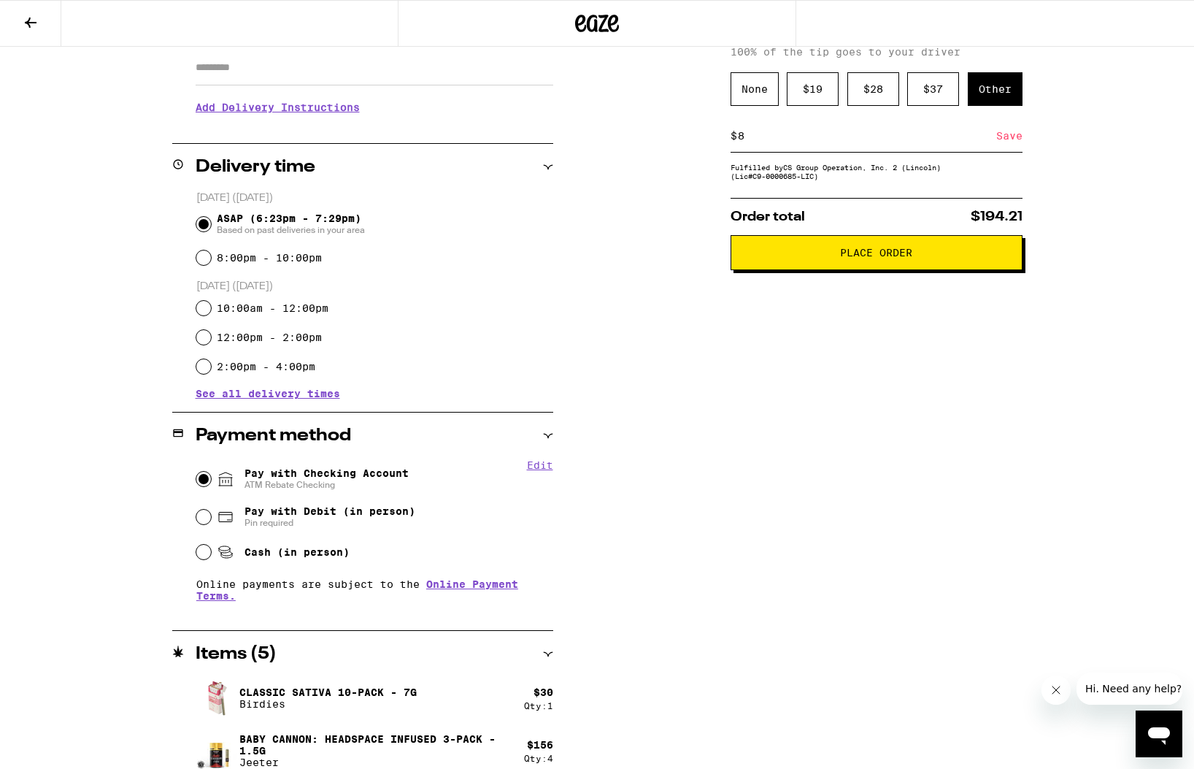
scroll to position [279, 0]
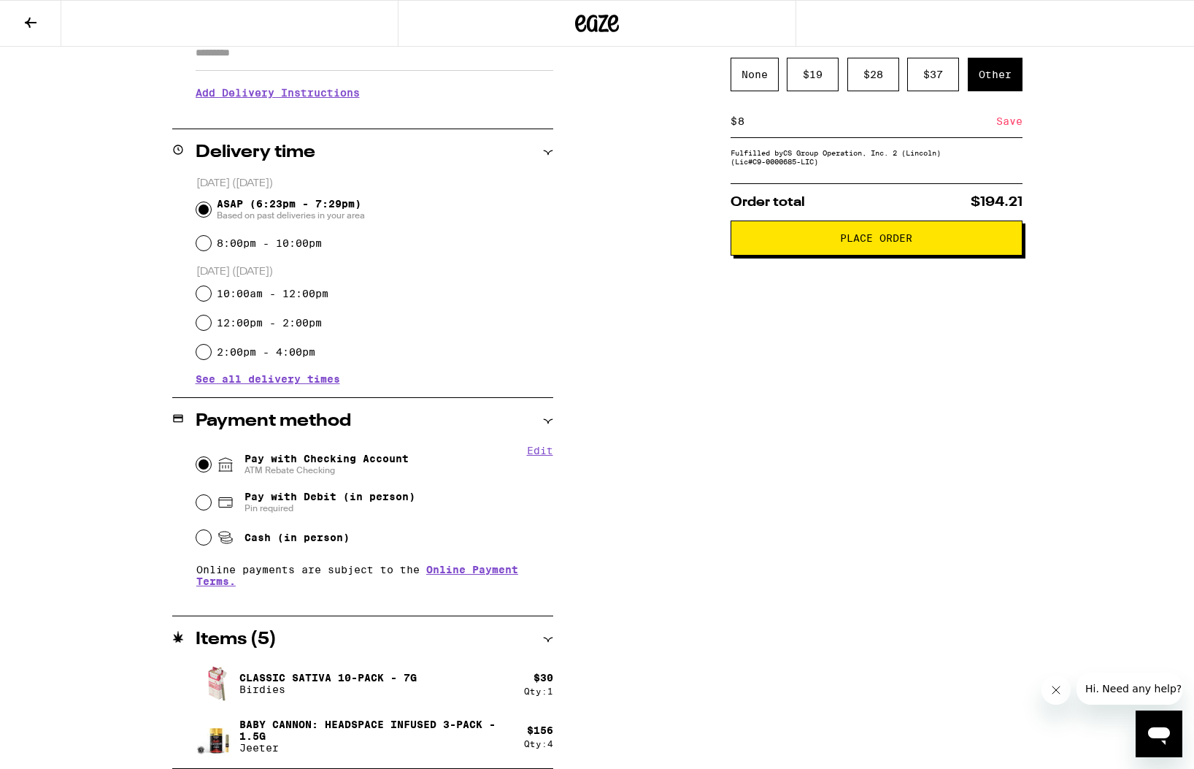
click at [845, 243] on span "Place Order" at bounding box center [876, 238] width 72 height 10
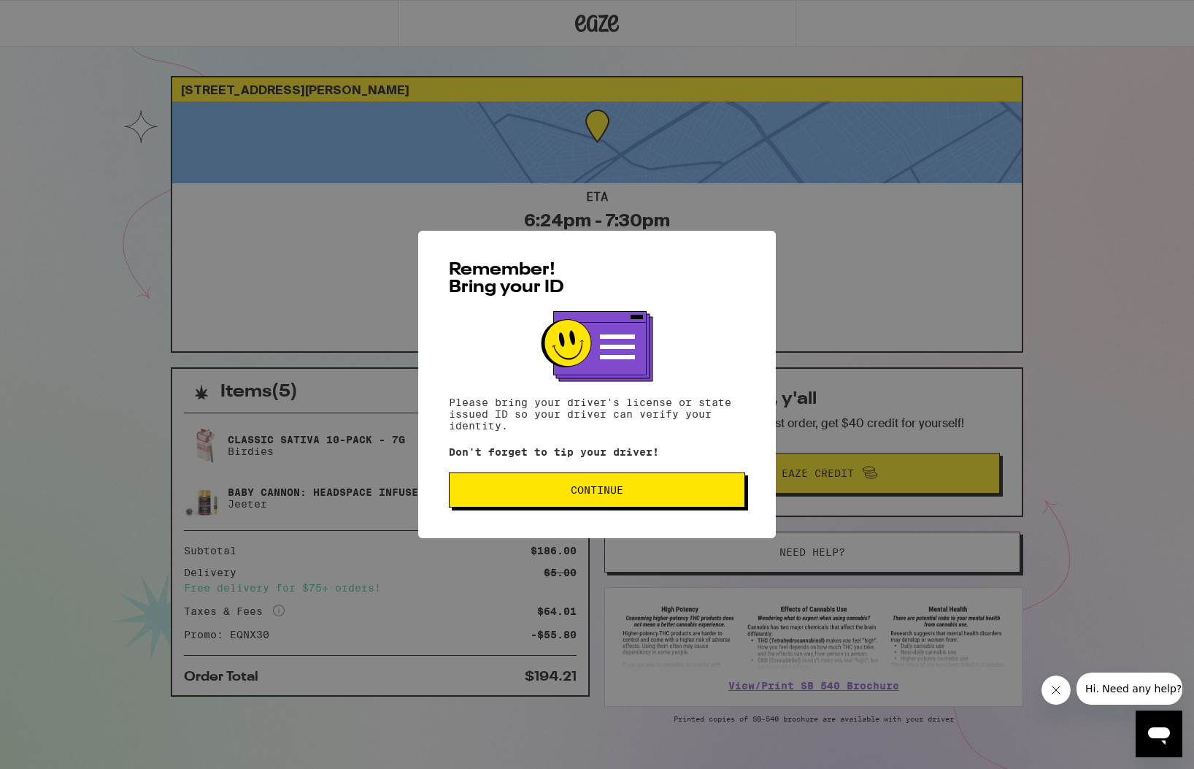
click at [686, 486] on button "Continue" at bounding box center [597, 489] width 296 height 35
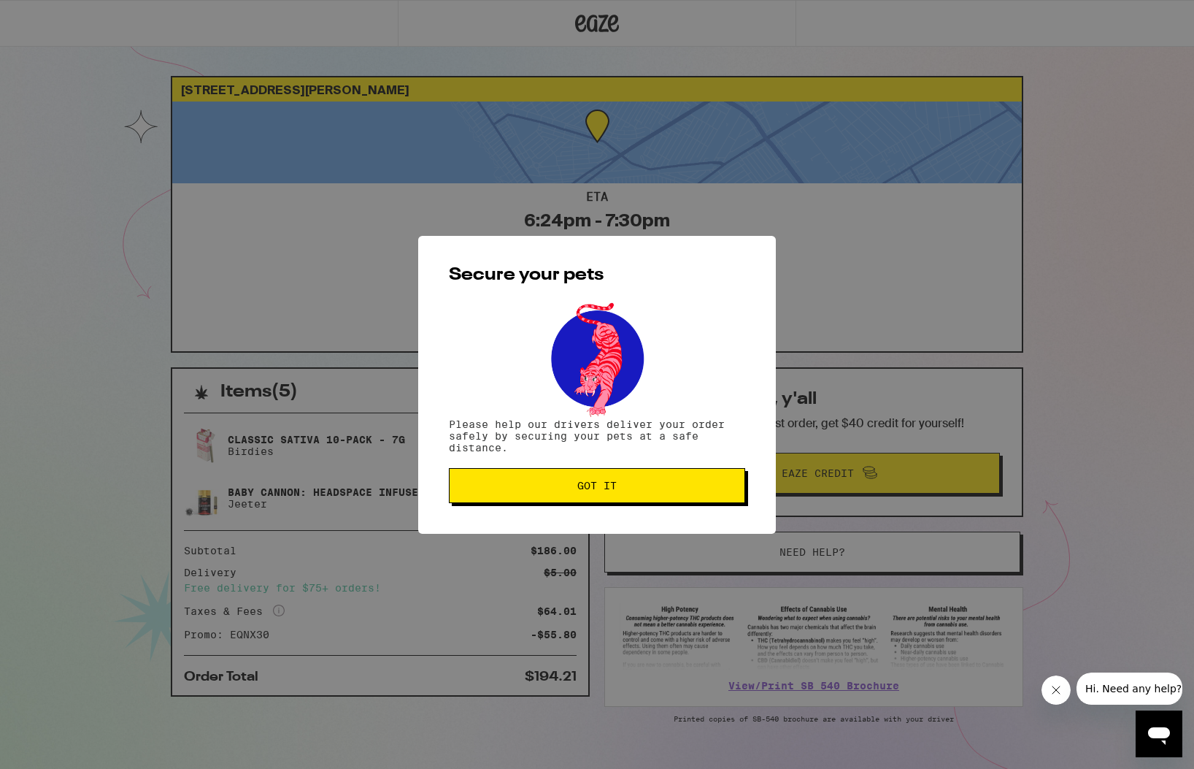
click at [667, 494] on button "Got it" at bounding box center [597, 485] width 296 height 35
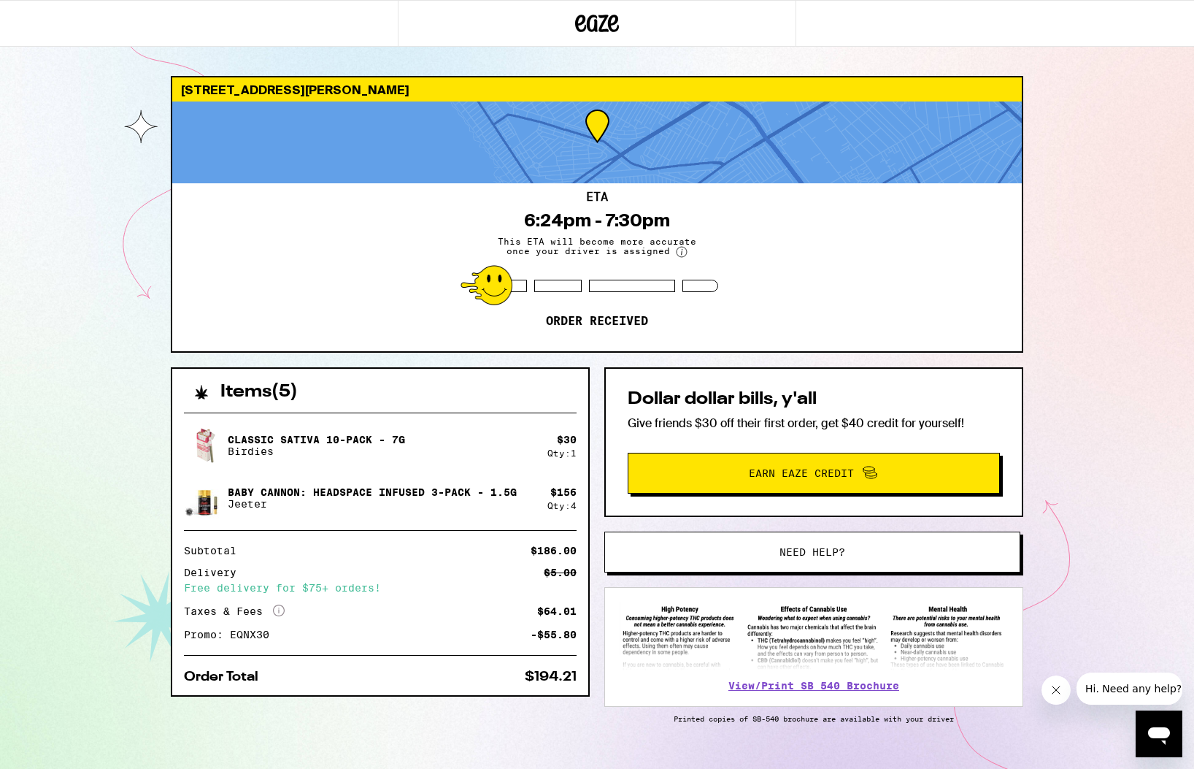
click at [1069, 309] on div "[STREET_ADDRESS][PERSON_NAME] ETA 6:24pm - 7:30pm This ETA will become more acc…" at bounding box center [597, 398] width 1194 height 796
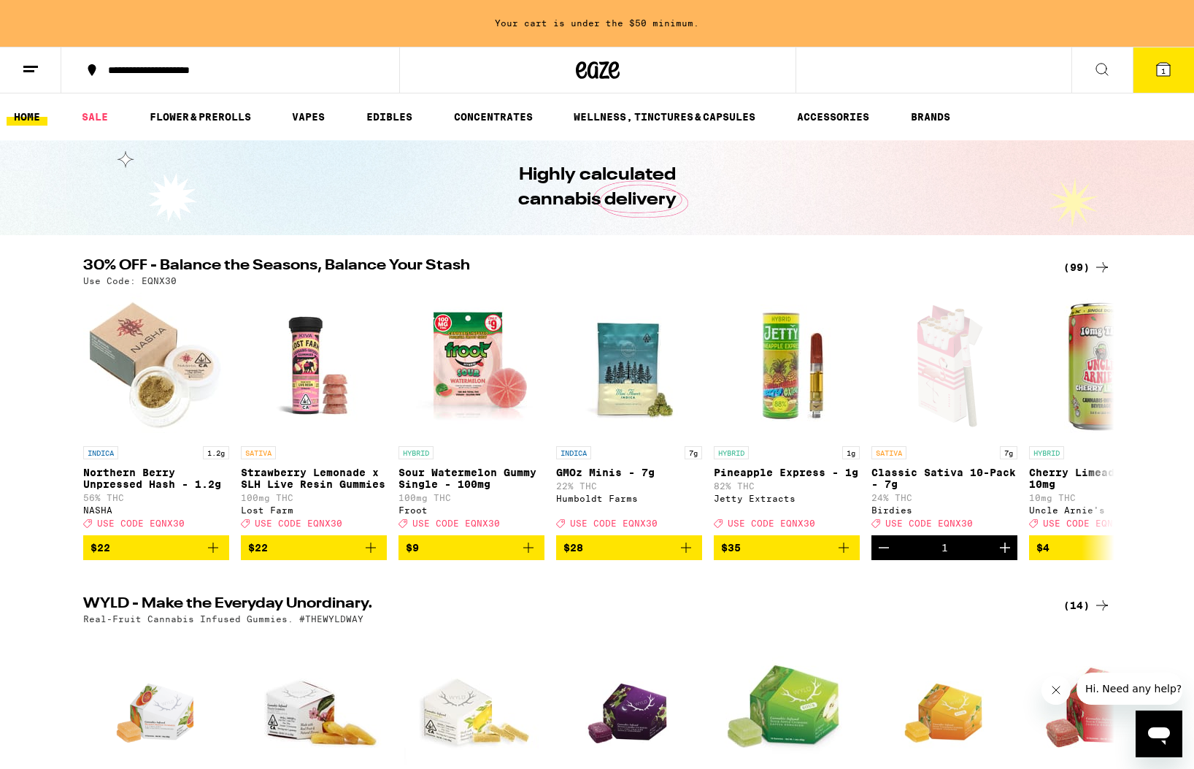
click at [1077, 268] on div "(99)" at bounding box center [1086, 267] width 47 height 18
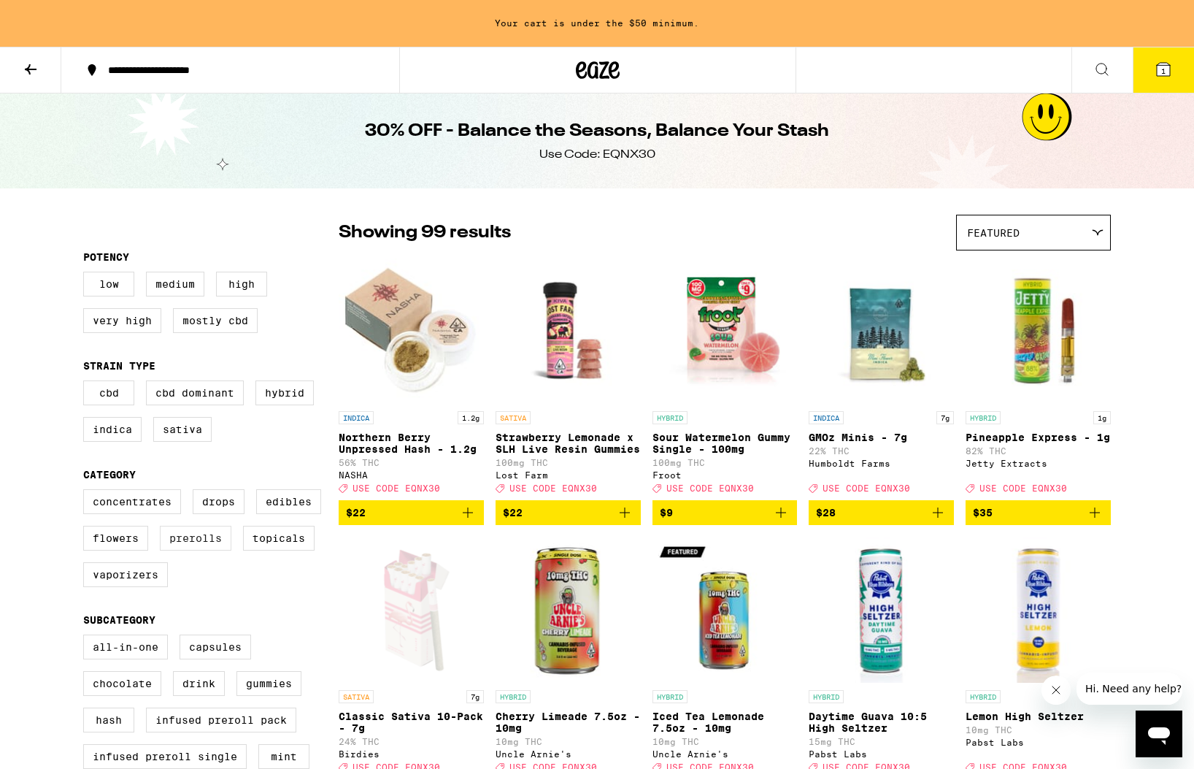
click at [188, 550] on label "Prerolls" at bounding box center [196, 538] width 72 height 25
click at [87, 492] on input "Prerolls" at bounding box center [86, 491] width 1 height 1
checkbox input "true"
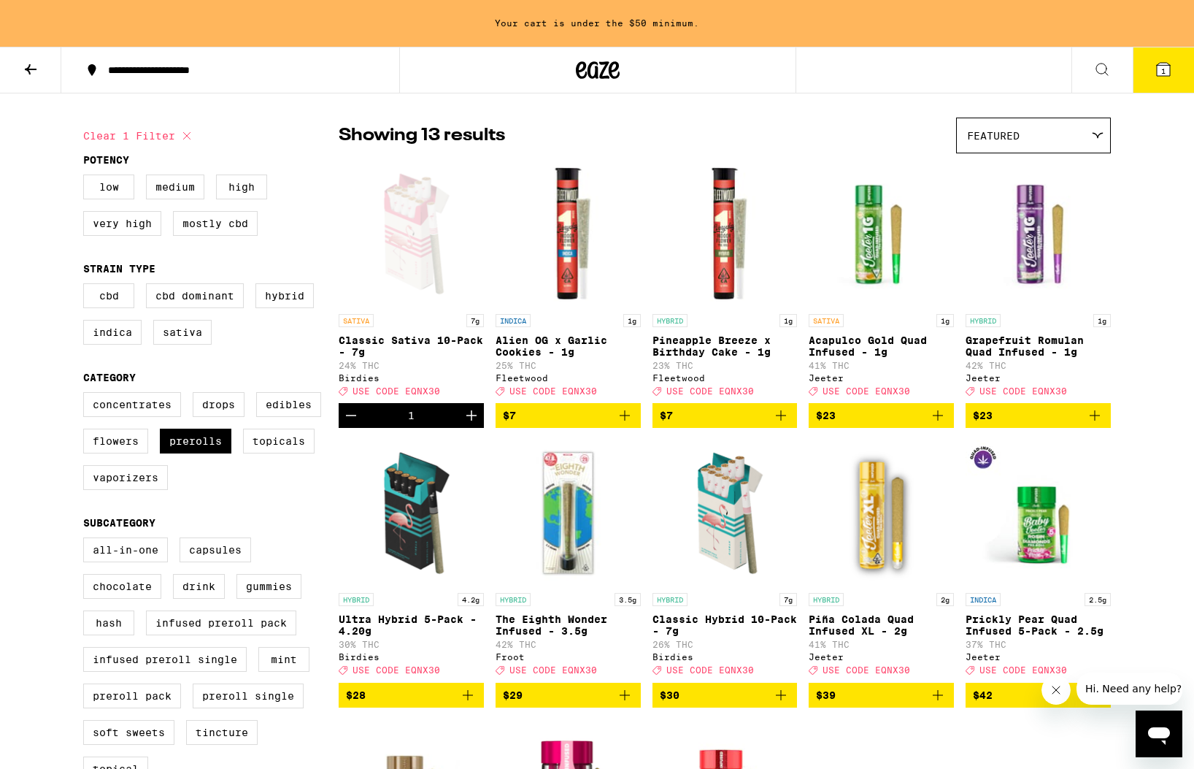
scroll to position [118, 0]
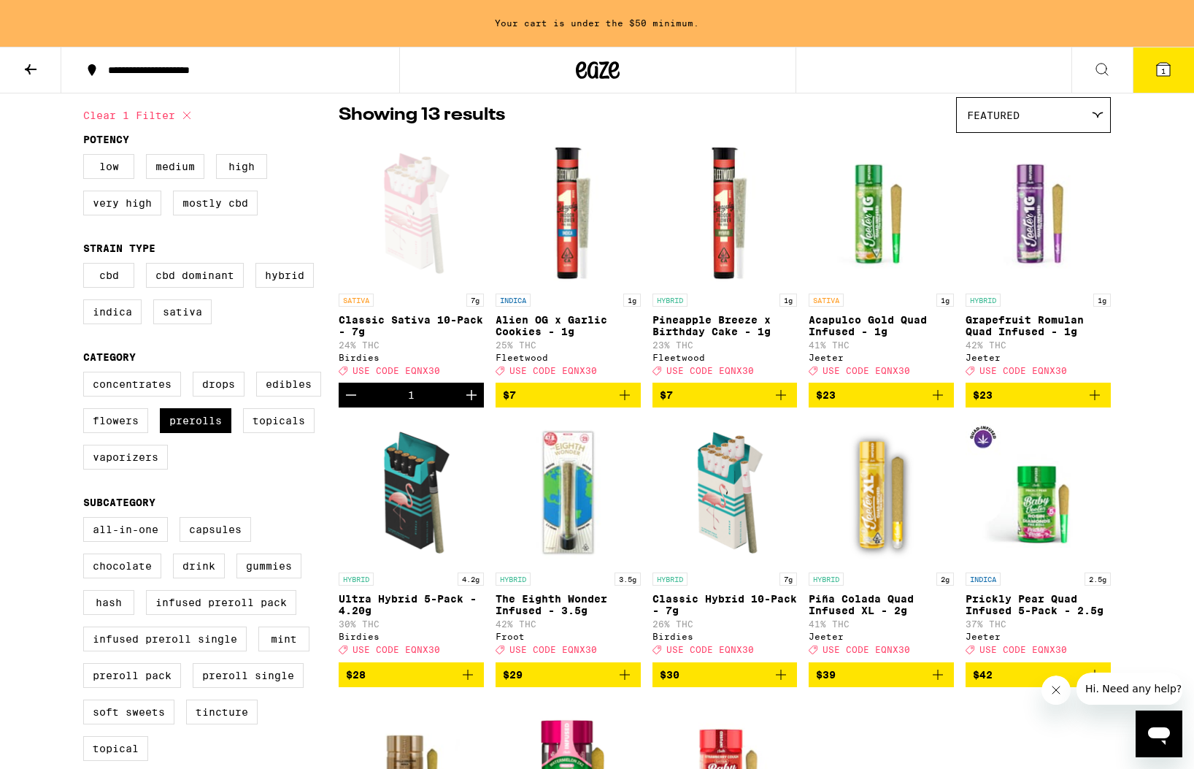
click at [1174, 381] on div "**********" at bounding box center [597, 703] width 1194 height 1642
